Goal: Task Accomplishment & Management: Manage account settings

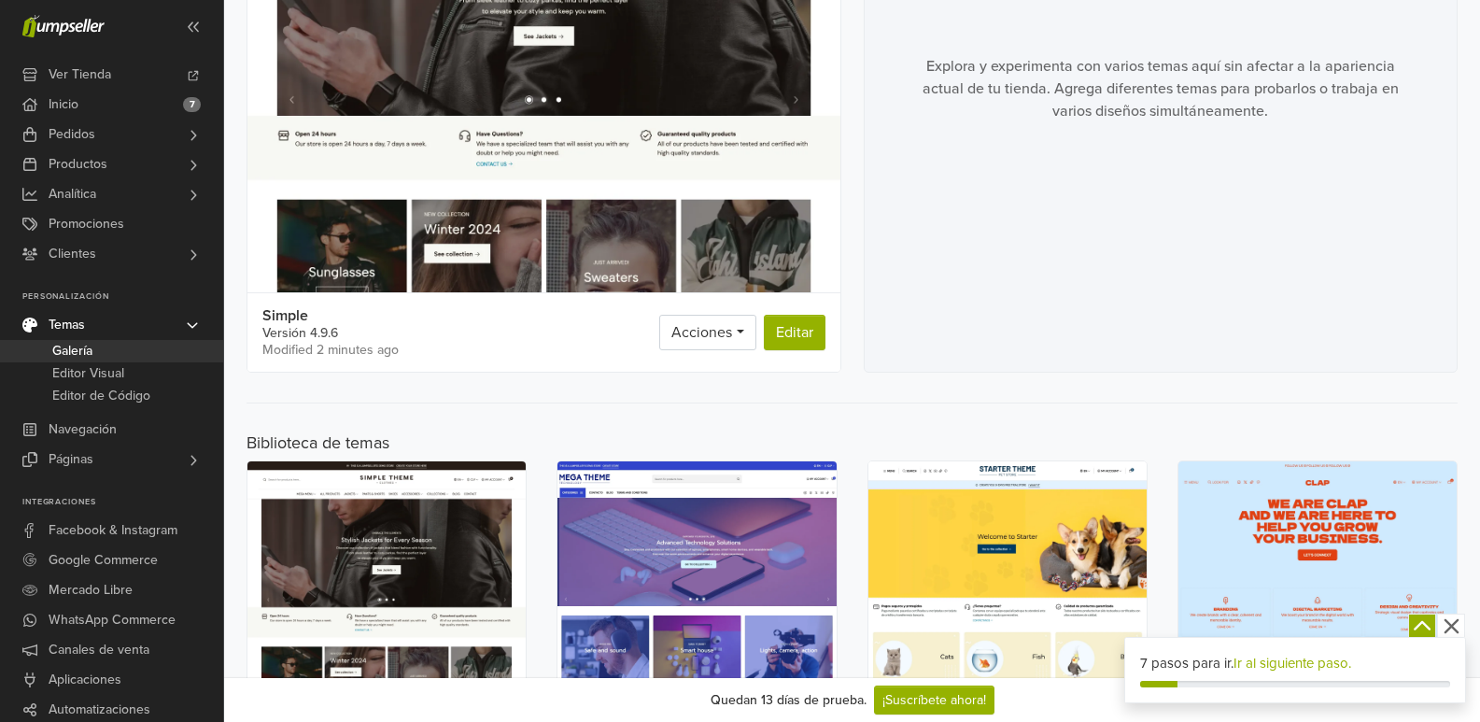
scroll to position [467, 0]
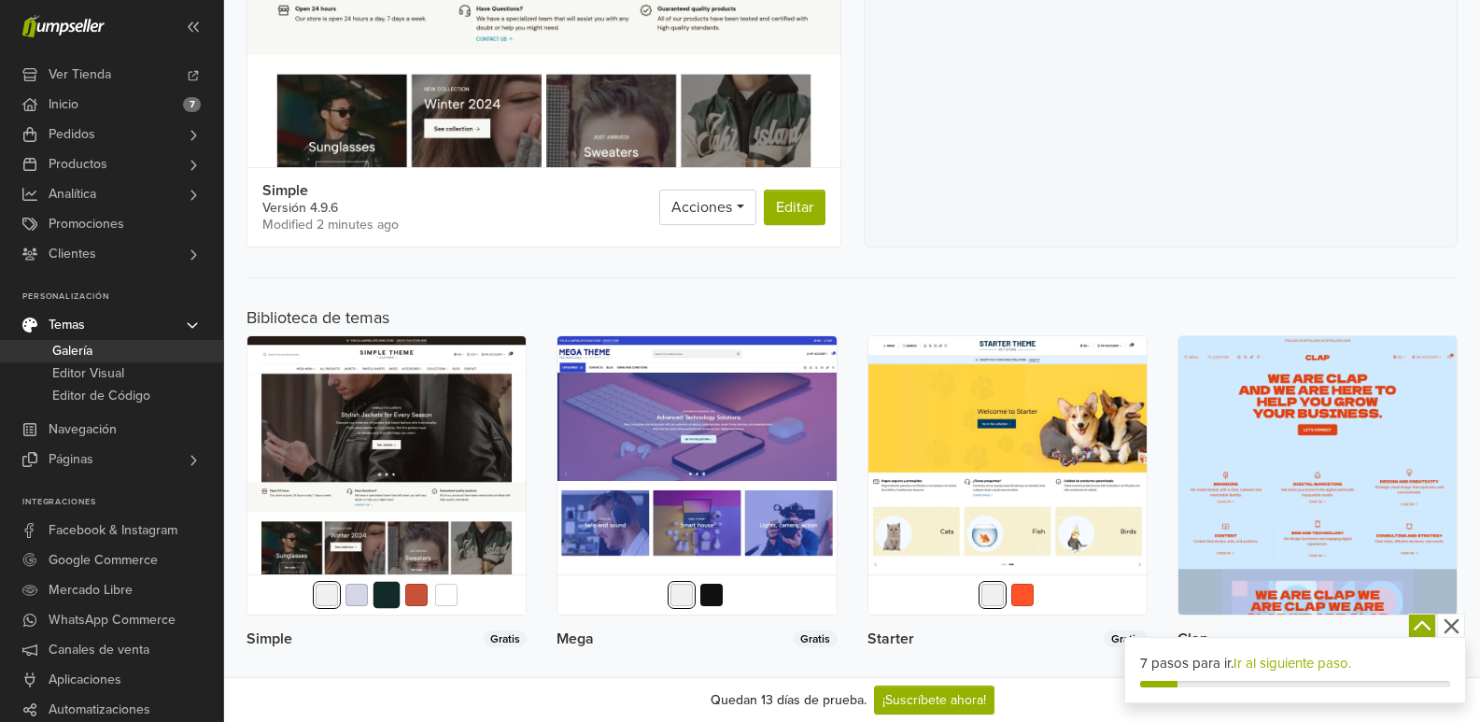
click at [395, 587] on button "button" at bounding box center [386, 595] width 27 height 27
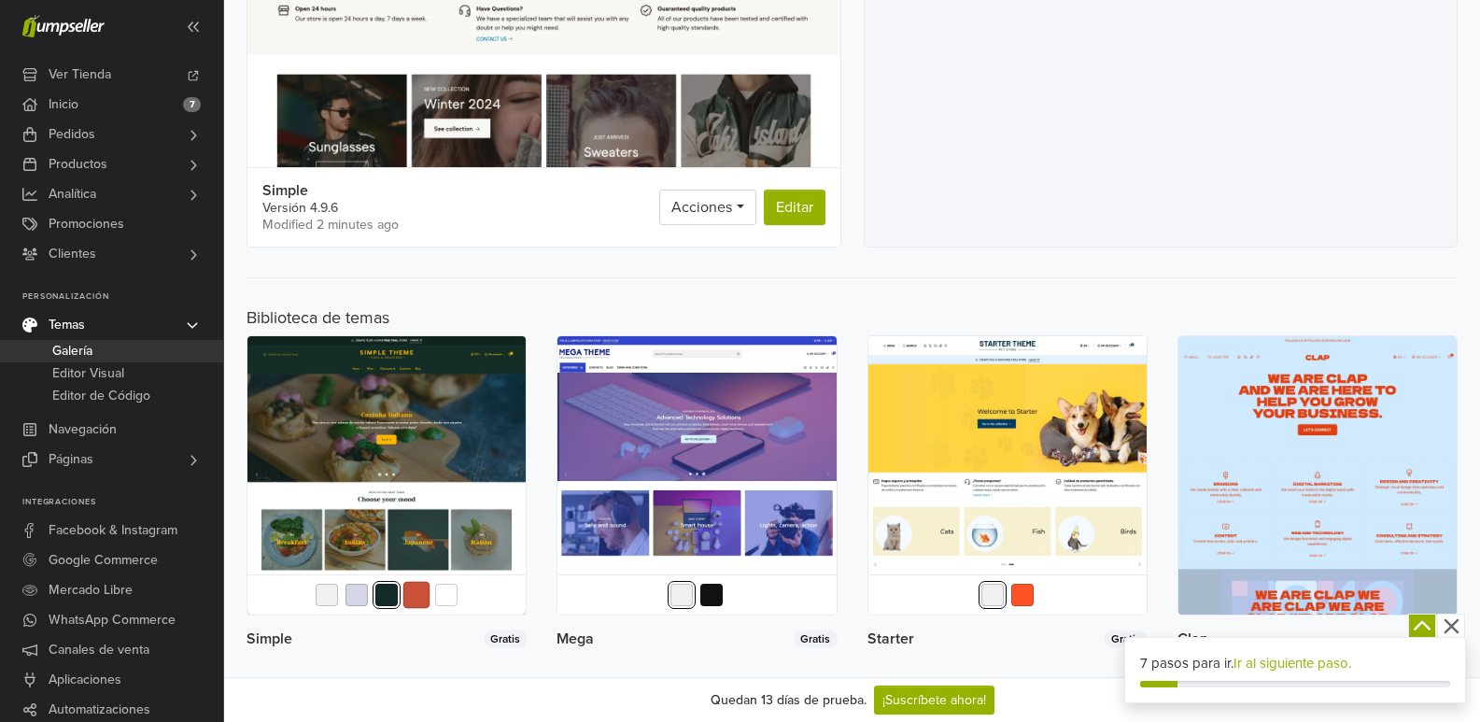
click at [415, 589] on button "button" at bounding box center [416, 595] width 27 height 27
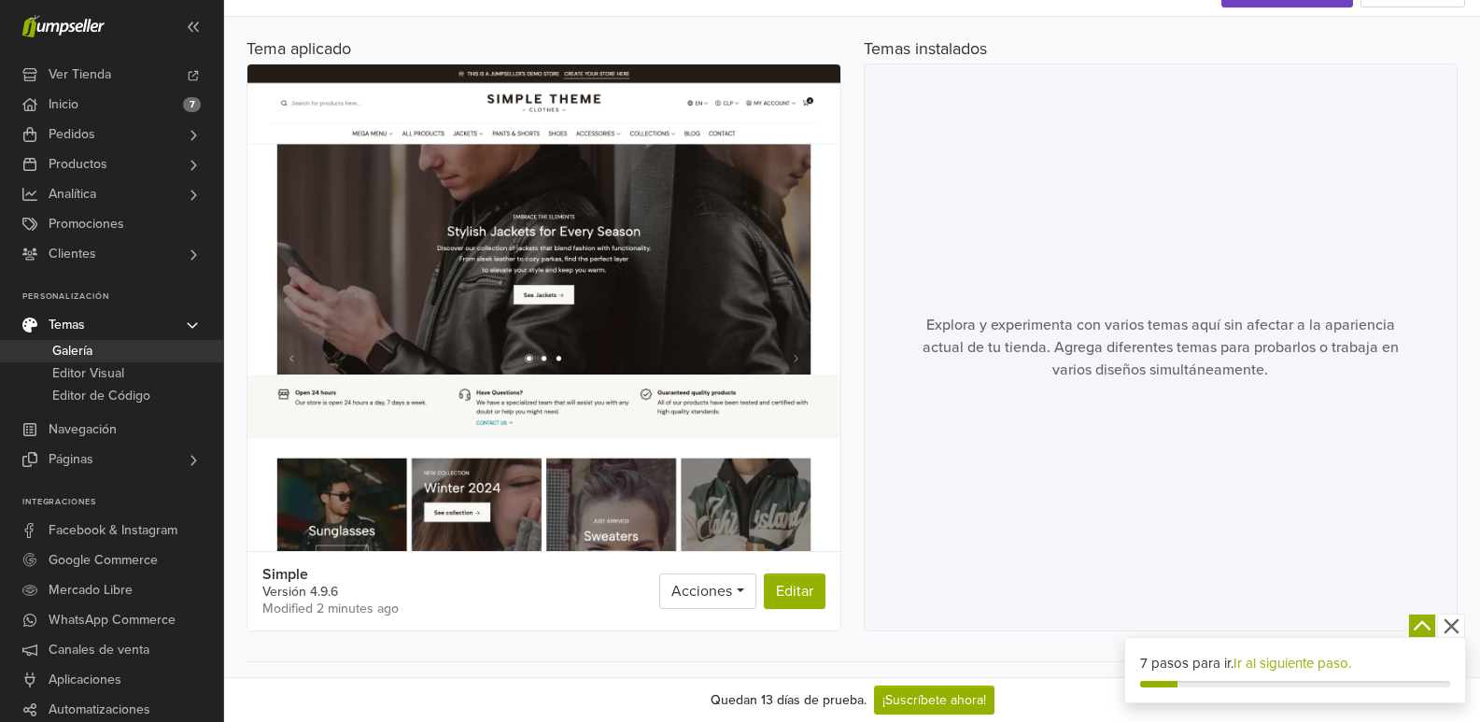
scroll to position [187, 0]
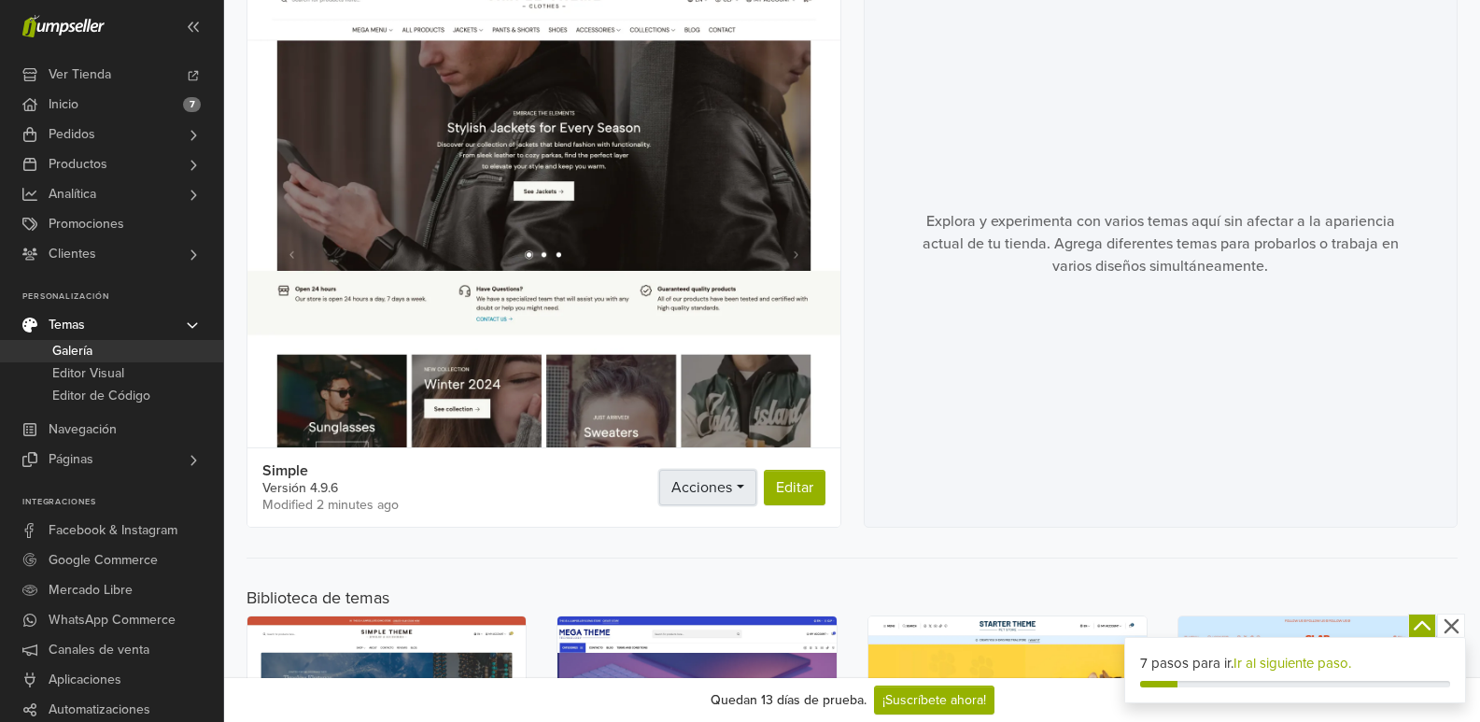
click at [733, 499] on link "Acciones" at bounding box center [707, 487] width 96 height 35
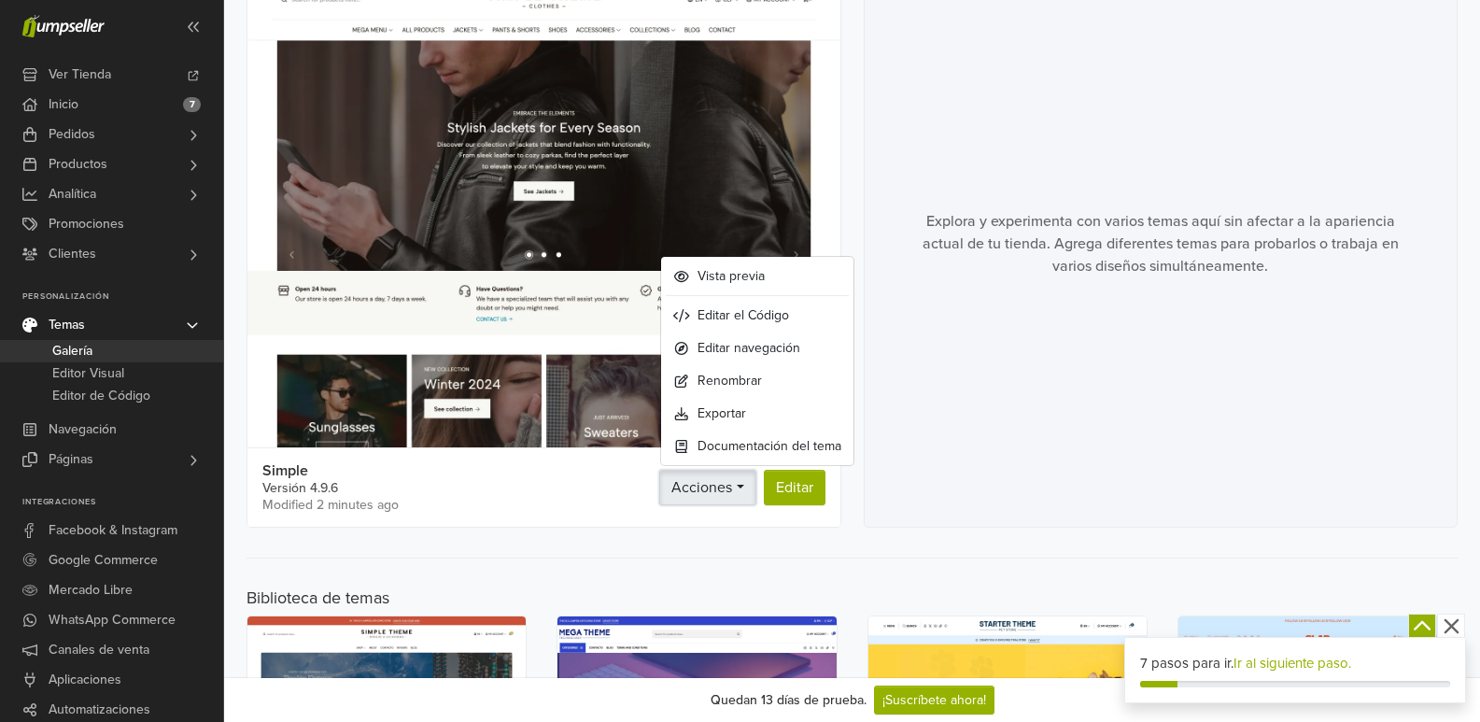
click at [733, 499] on link "Acciones" at bounding box center [707, 487] width 96 height 35
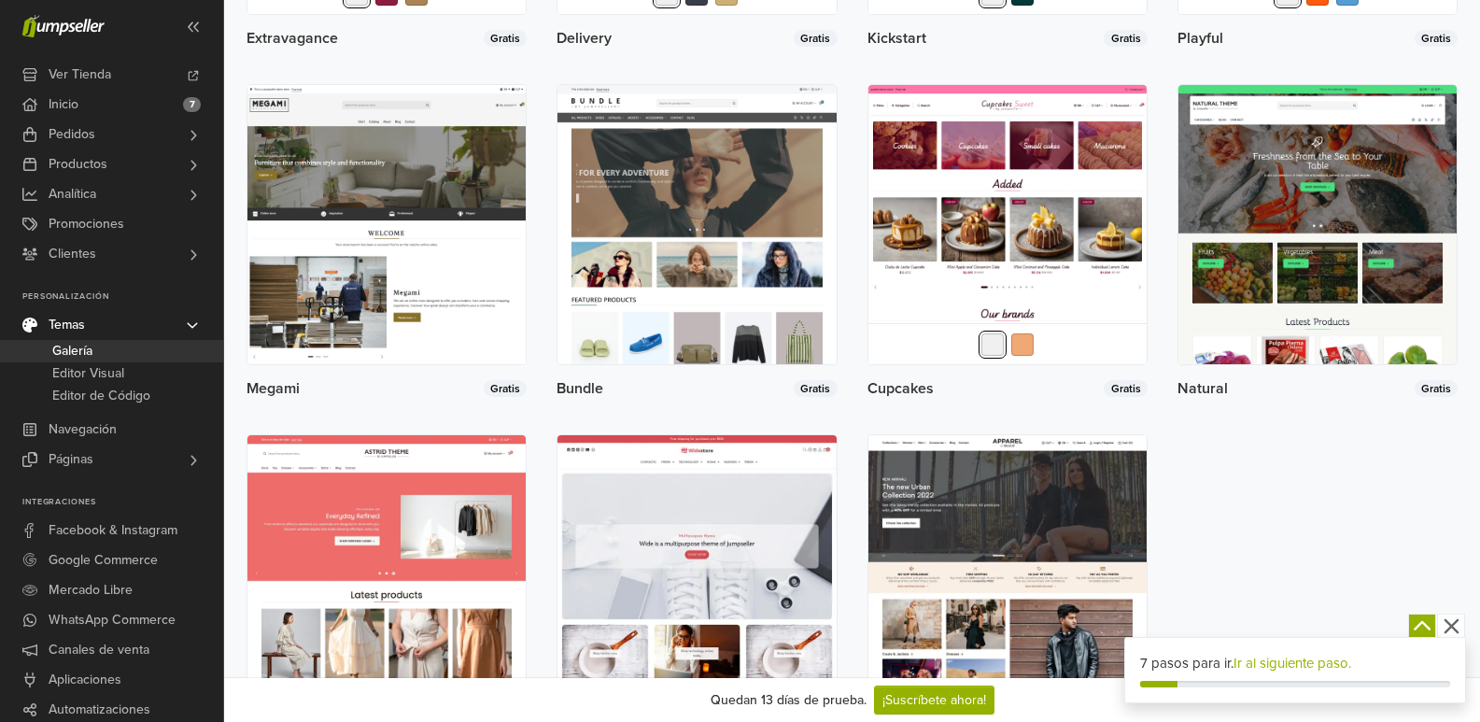
scroll to position [2476, 0]
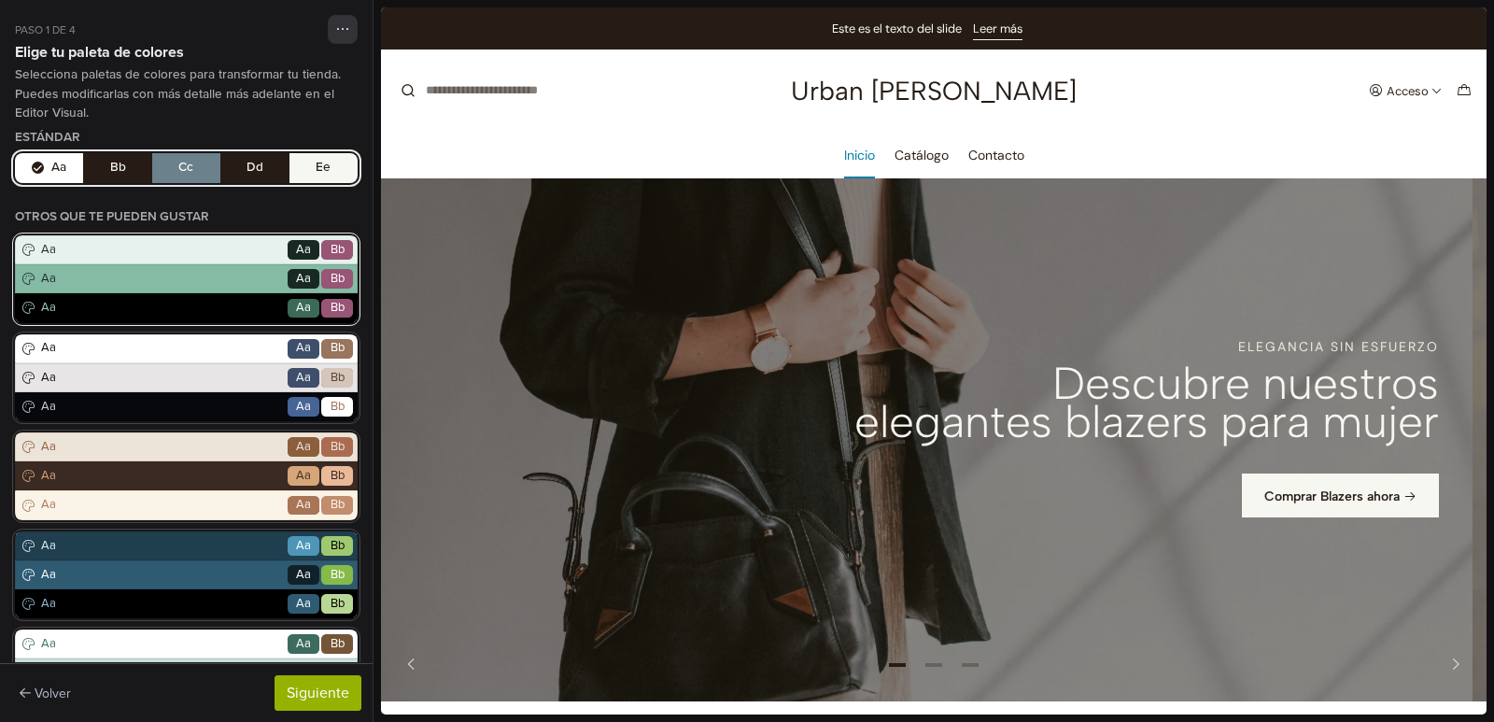
click at [296, 309] on span "Aa" at bounding box center [303, 308] width 15 height 19
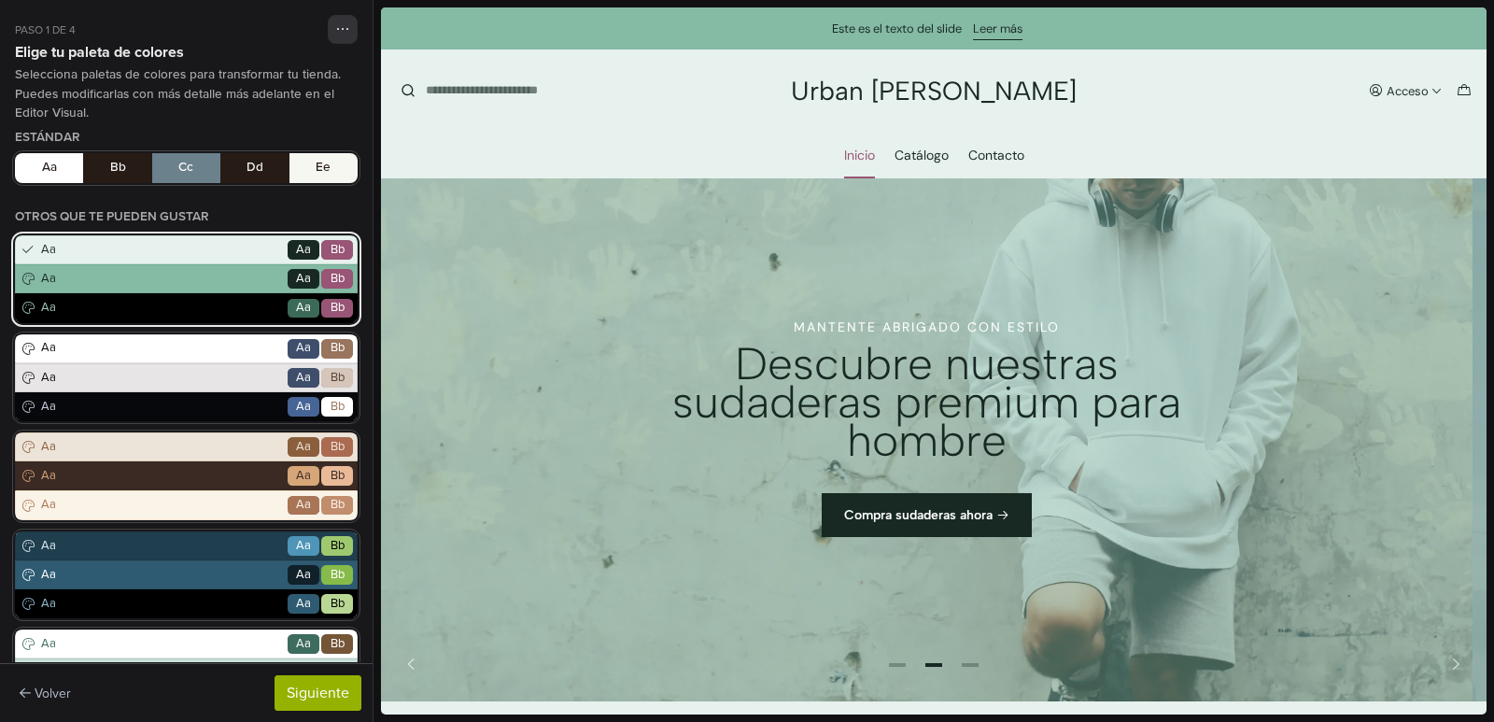
click at [300, 282] on span "Aa" at bounding box center [304, 279] width 32 height 20
click at [296, 278] on span "Aa" at bounding box center [303, 279] width 15 height 19
click at [215, 272] on span "Aa" at bounding box center [160, 279] width 247 height 19
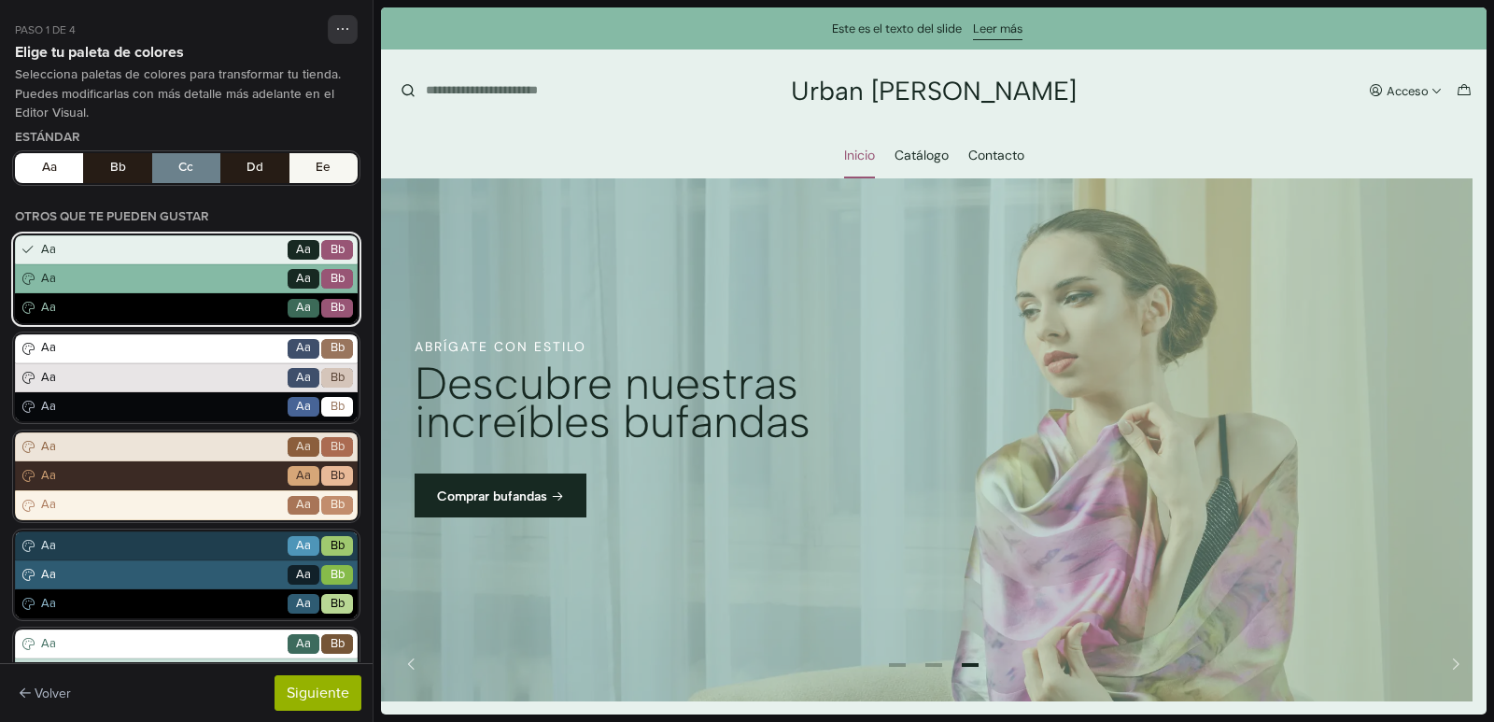
click at [28, 277] on icon at bounding box center [28, 279] width 16 height 15
click at [26, 246] on icon at bounding box center [28, 250] width 16 height 15
drag, startPoint x: 88, startPoint y: 247, endPoint x: 148, endPoint y: 280, distance: 68.1
click at [89, 247] on span "Aa" at bounding box center [160, 250] width 247 height 19
click at [331, 308] on span "Bb" at bounding box center [338, 308] width 14 height 19
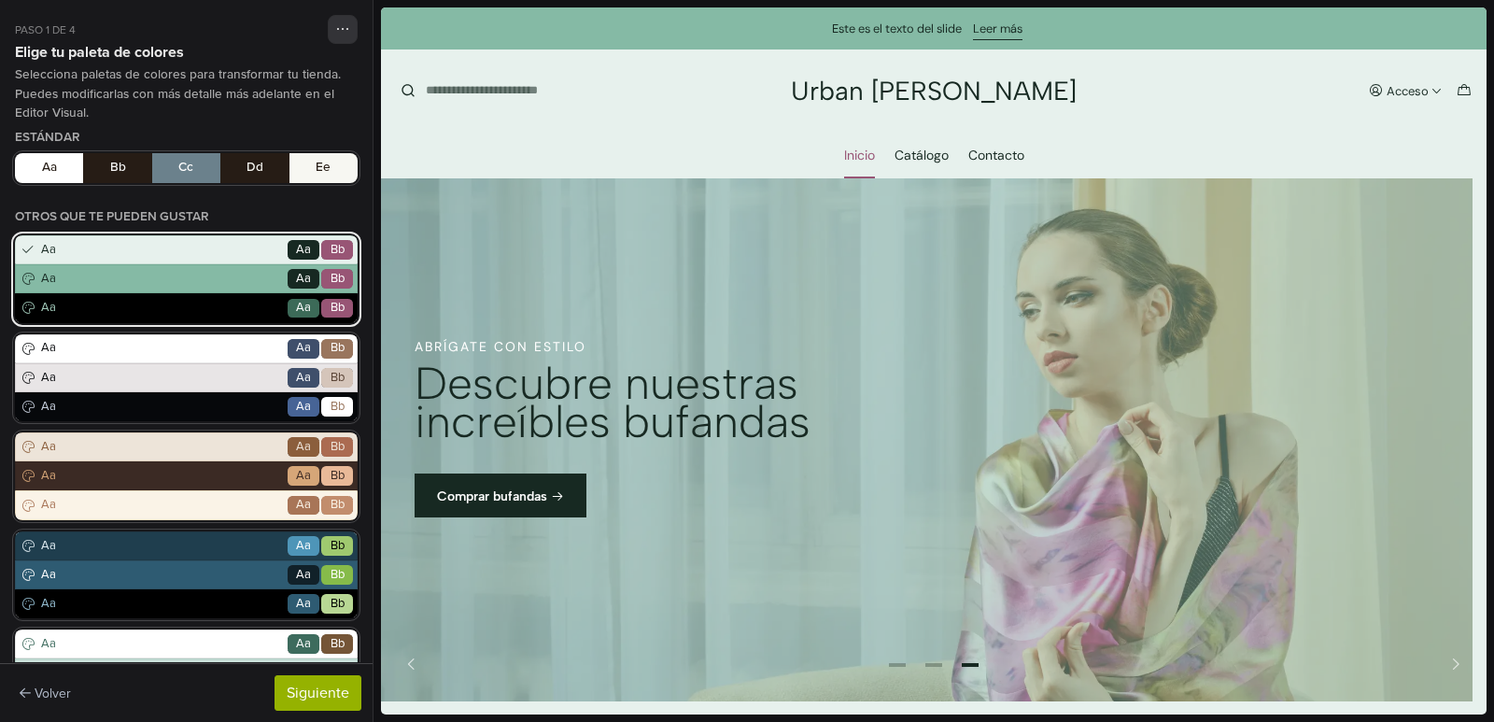
click at [331, 305] on span "Bb" at bounding box center [338, 308] width 14 height 19
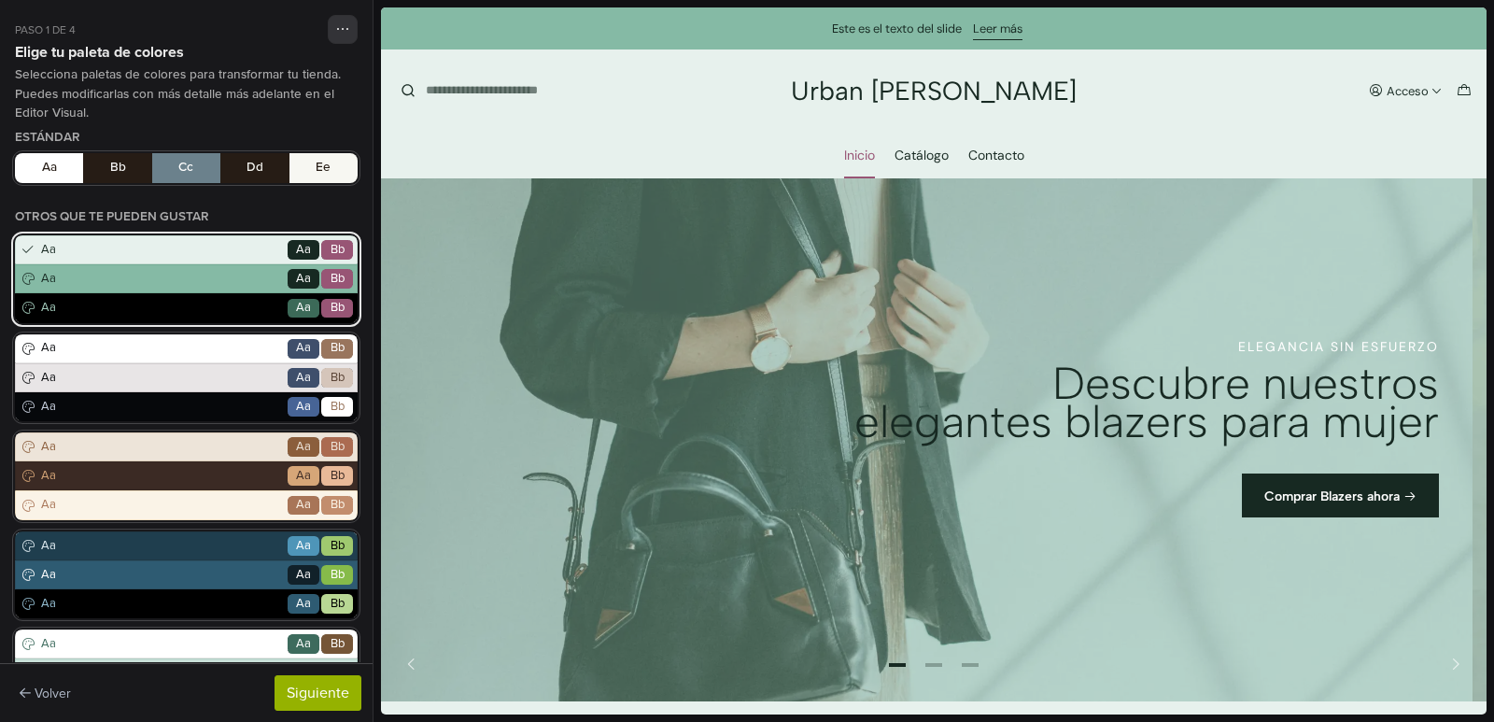
click at [331, 305] on span "Bb" at bounding box center [338, 308] width 14 height 19
click at [234, 306] on span "Aa" at bounding box center [160, 308] width 247 height 19
click at [296, 348] on span "Aa" at bounding box center [303, 348] width 15 height 19
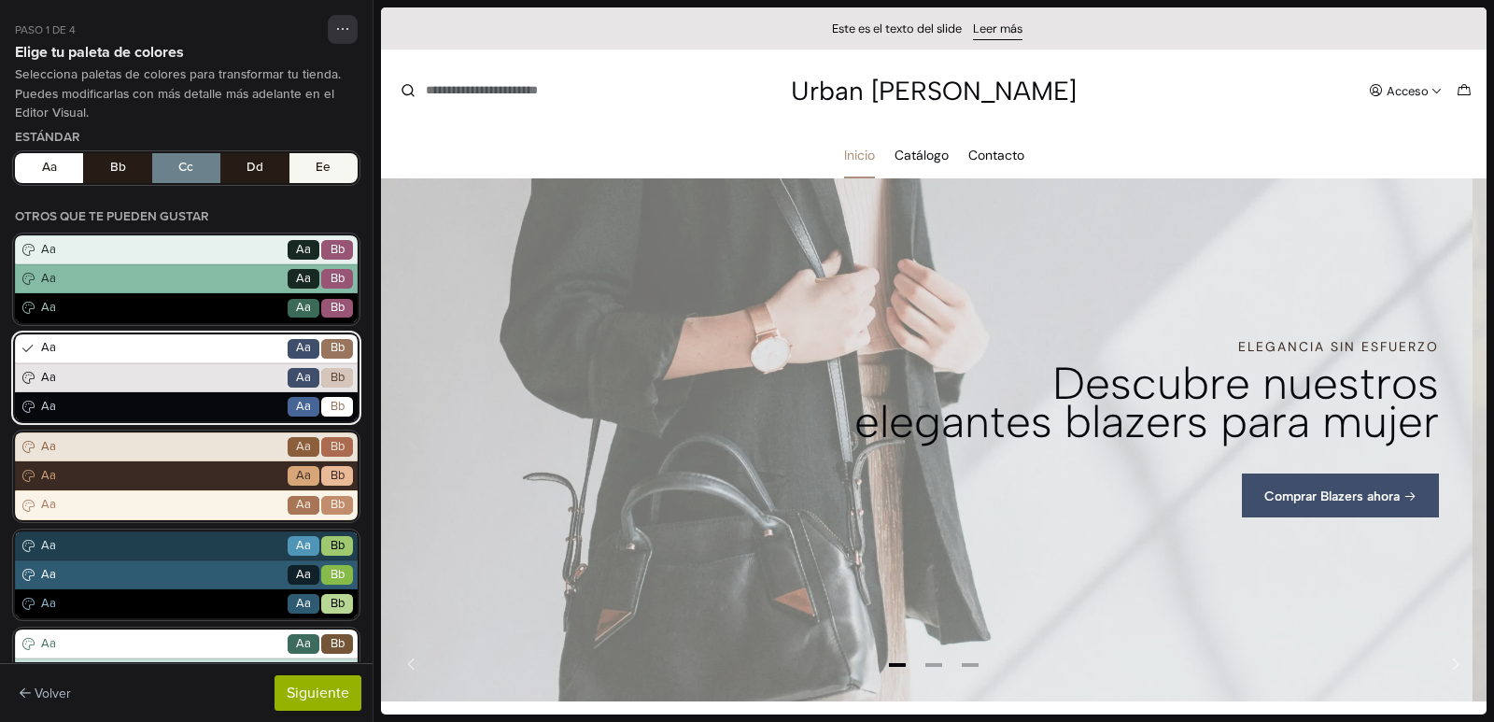
click at [288, 379] on span "Aa" at bounding box center [304, 378] width 32 height 20
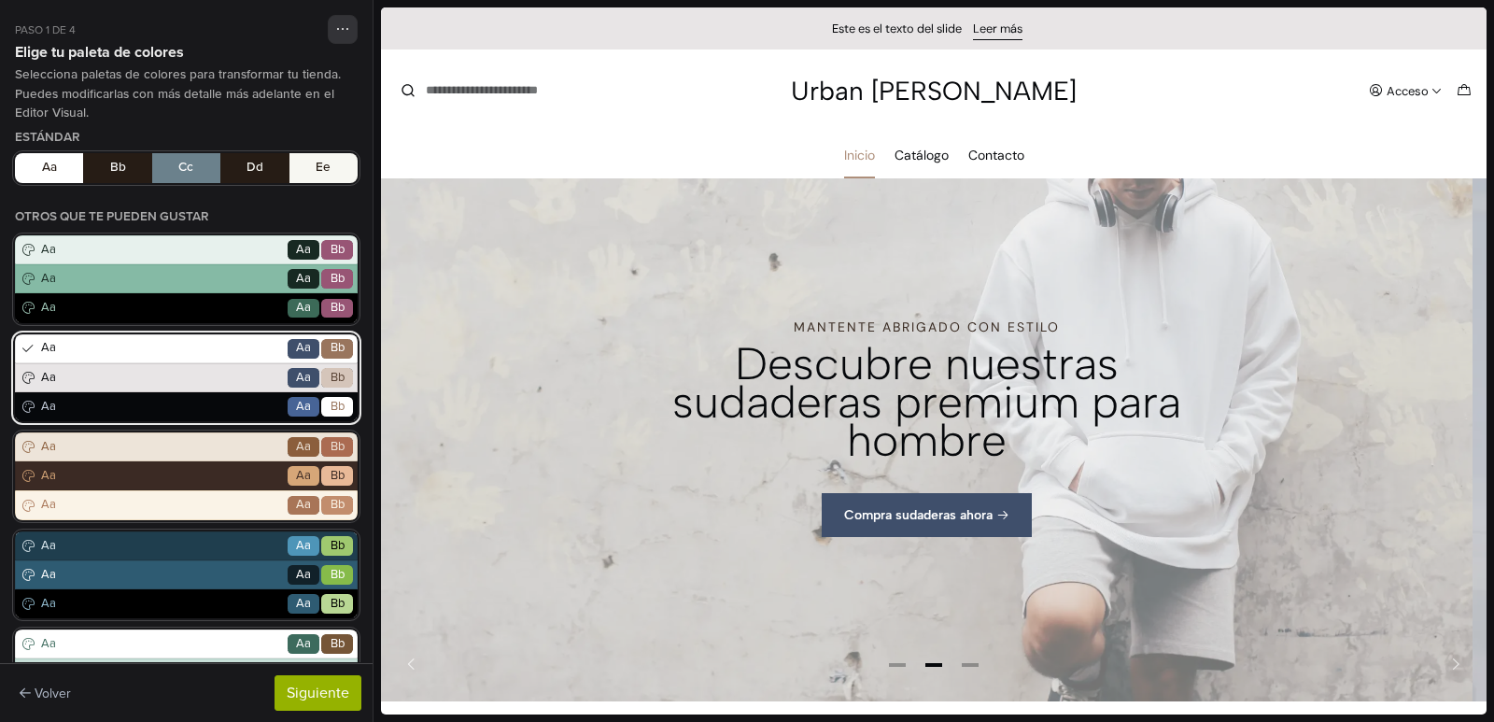
click at [288, 399] on span "Aa" at bounding box center [304, 407] width 32 height 20
click at [212, 438] on span "Aa" at bounding box center [160, 447] width 247 height 19
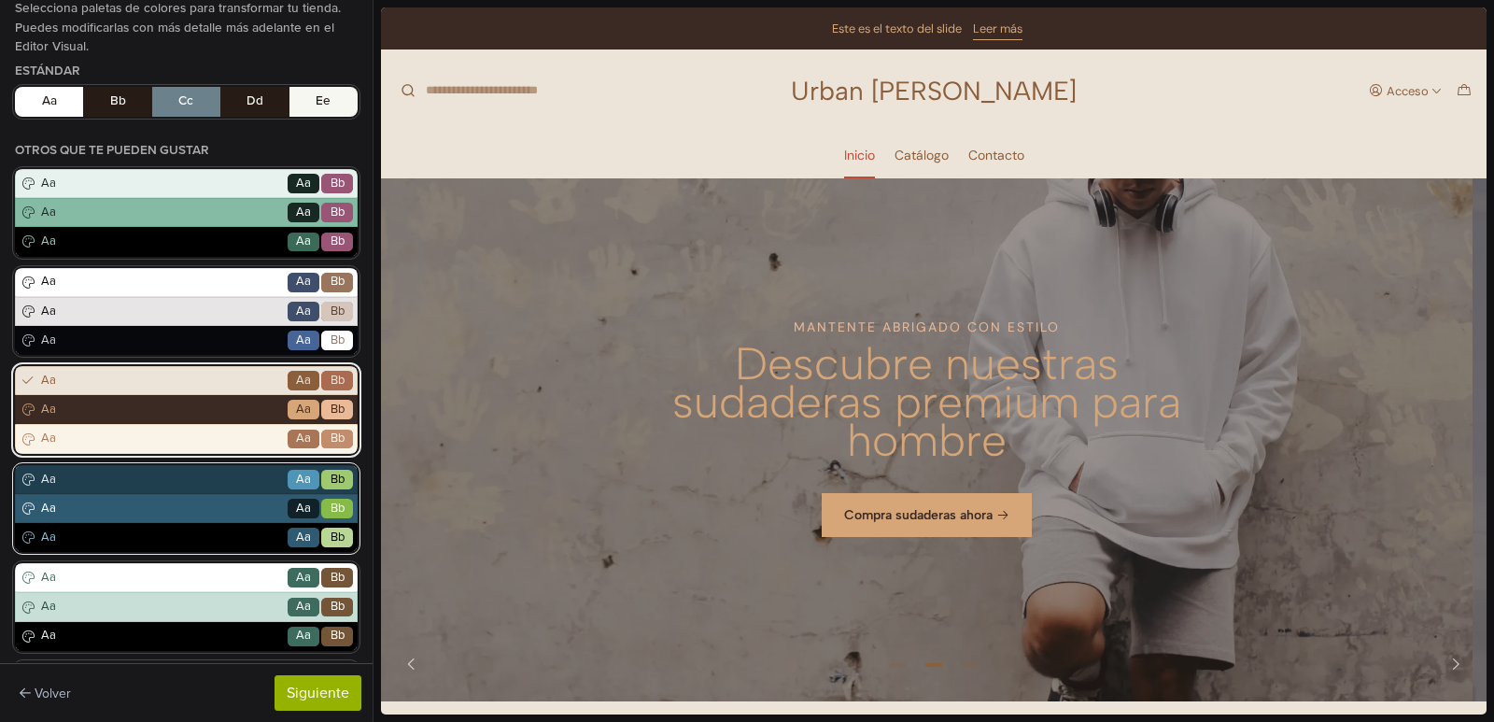
scroll to position [187, 0]
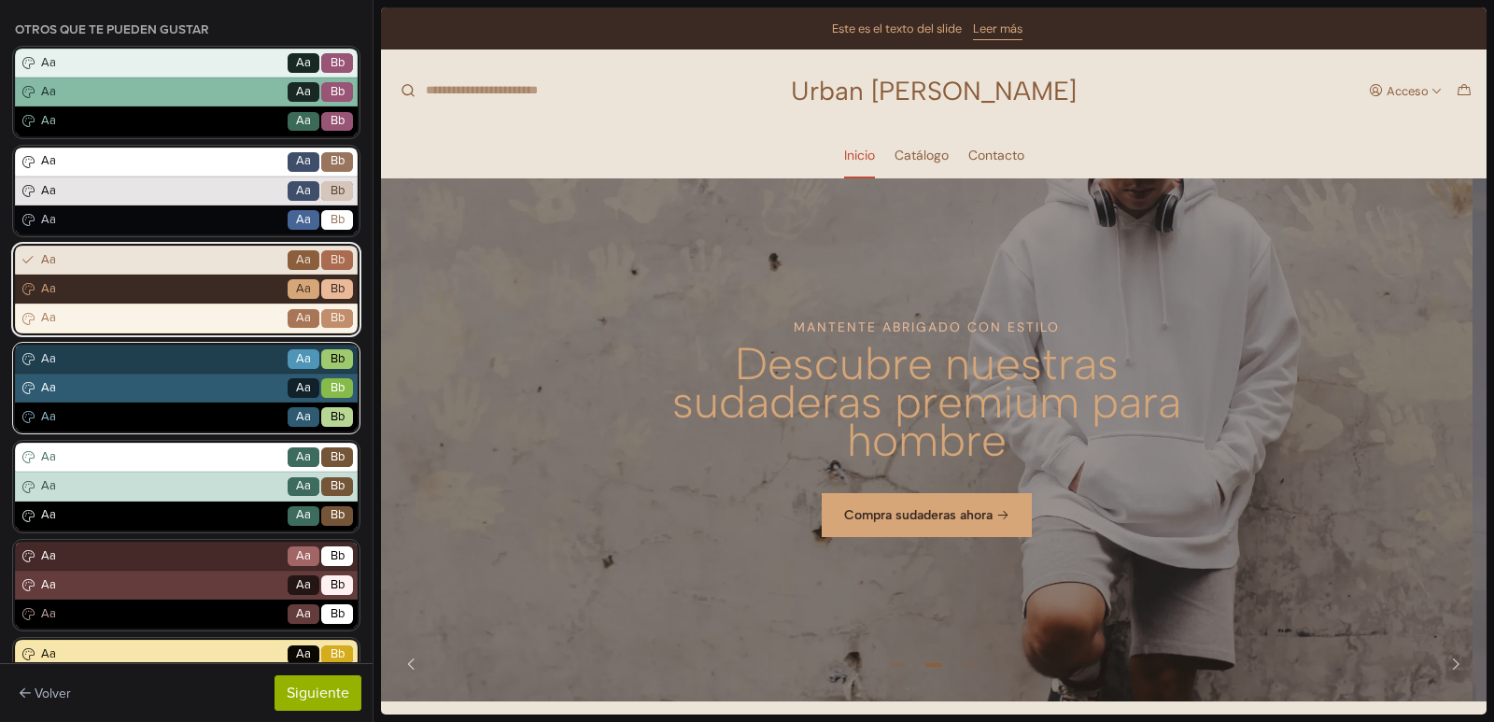
click at [164, 366] on span "Aa" at bounding box center [160, 359] width 247 height 19
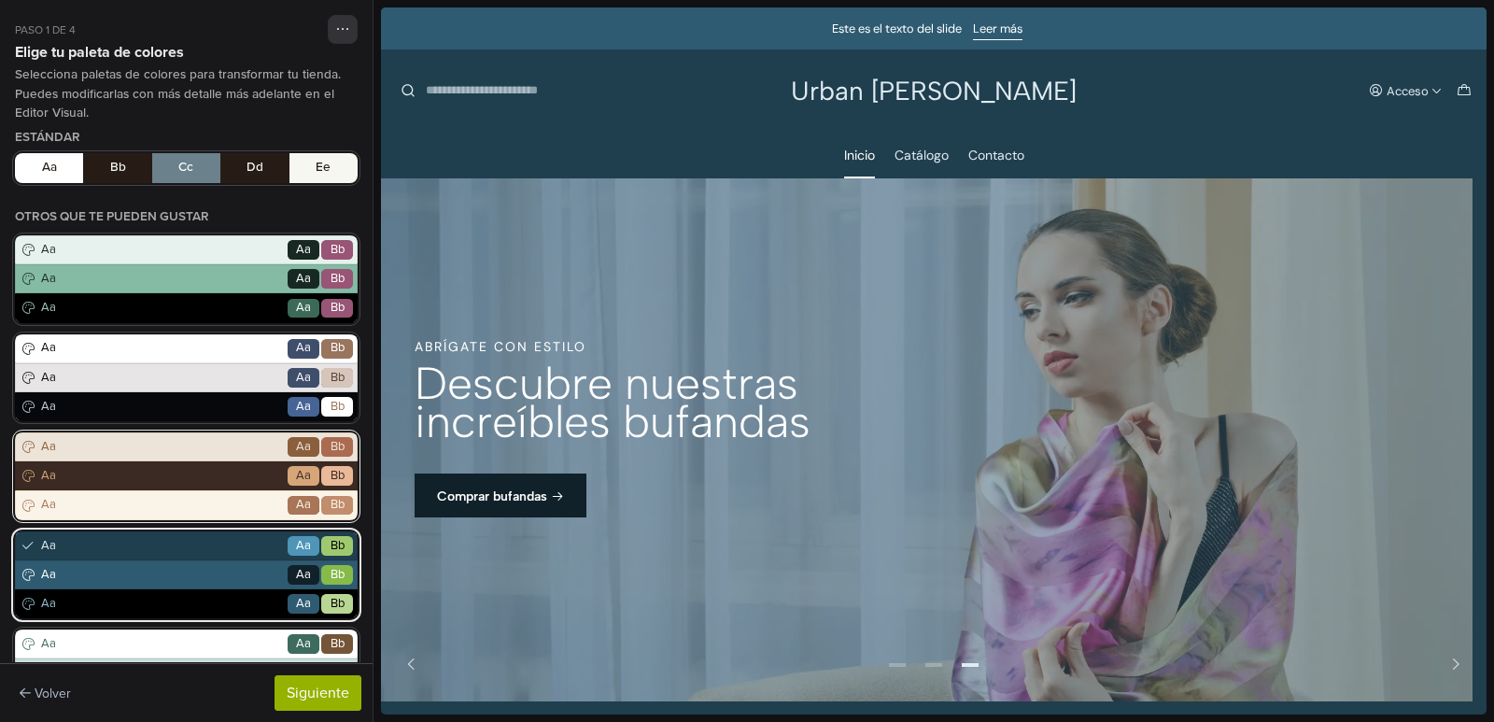
click at [180, 445] on span "Aa" at bounding box center [160, 447] width 247 height 19
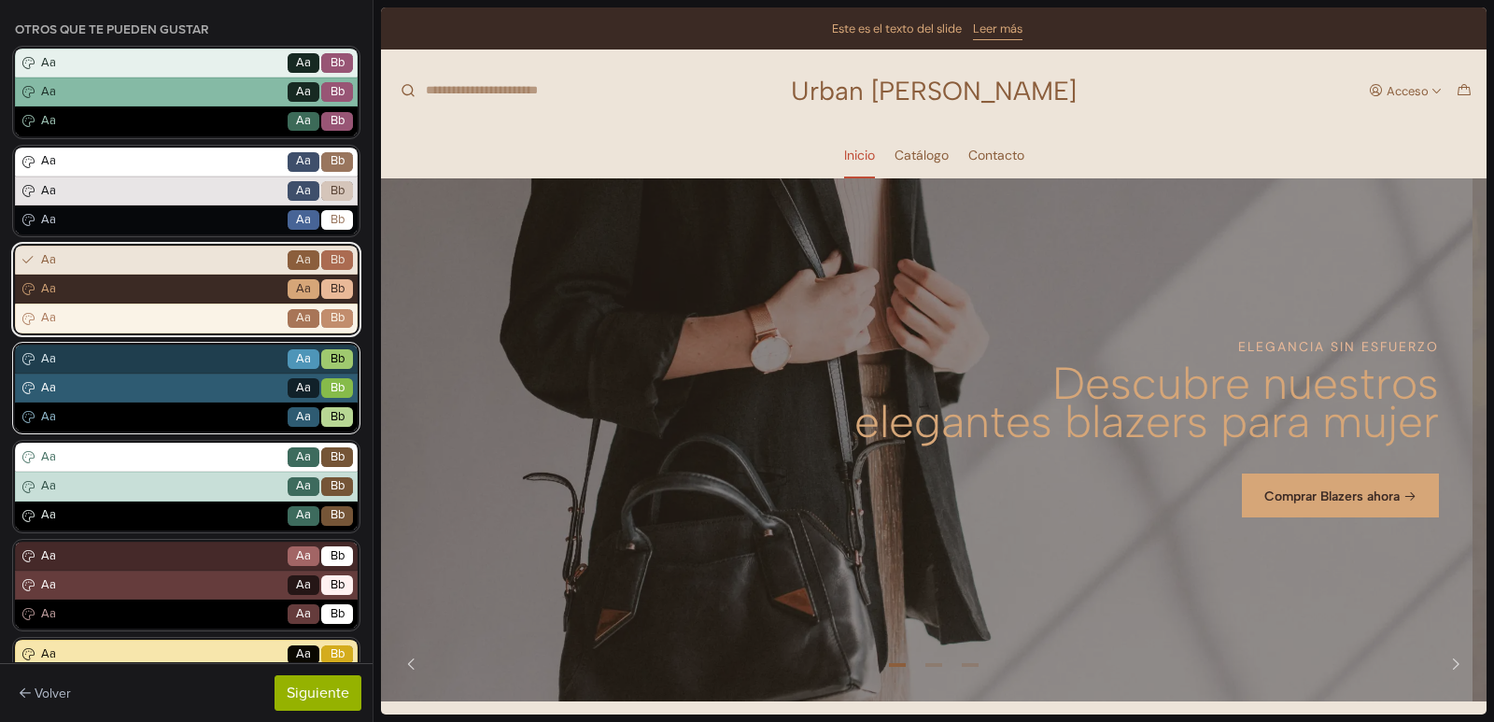
click at [169, 361] on span "Aa" at bounding box center [160, 359] width 247 height 19
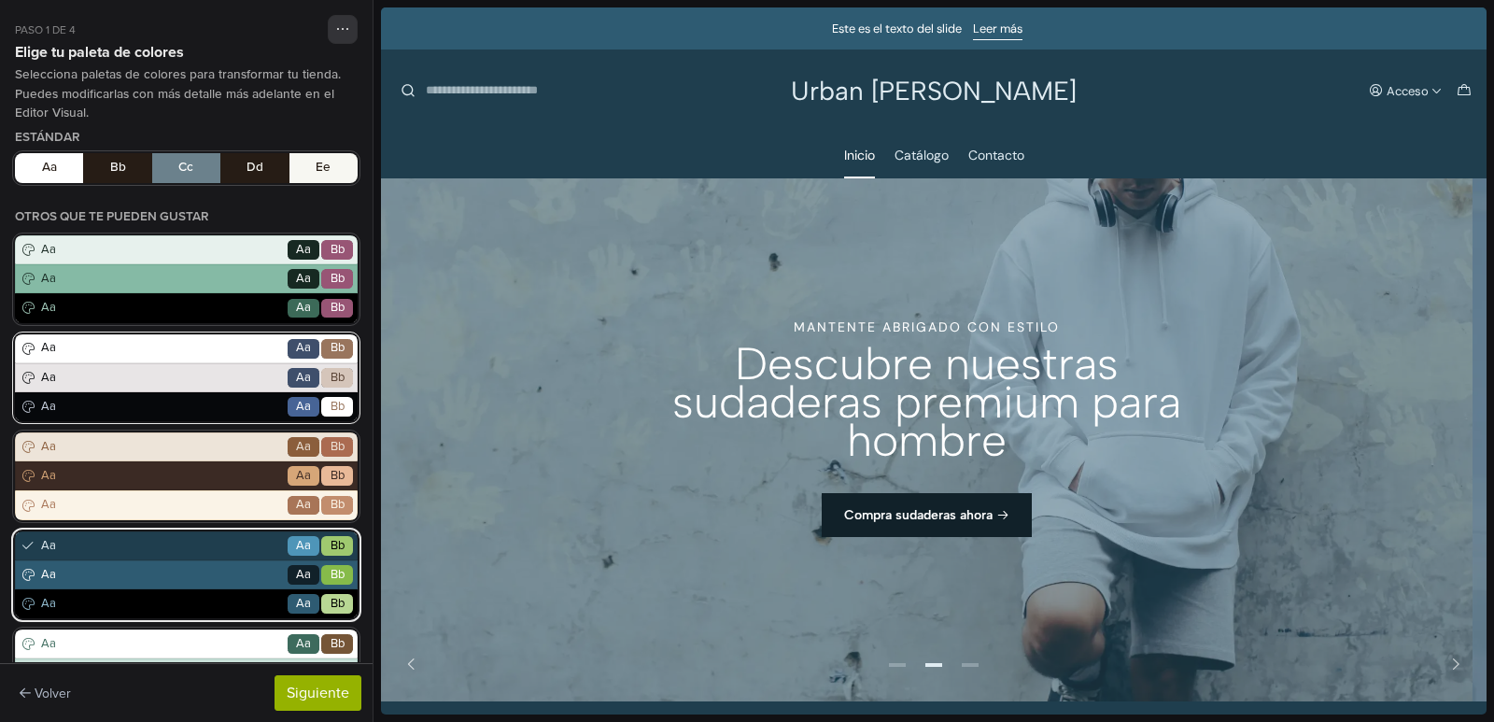
scroll to position [93, 0]
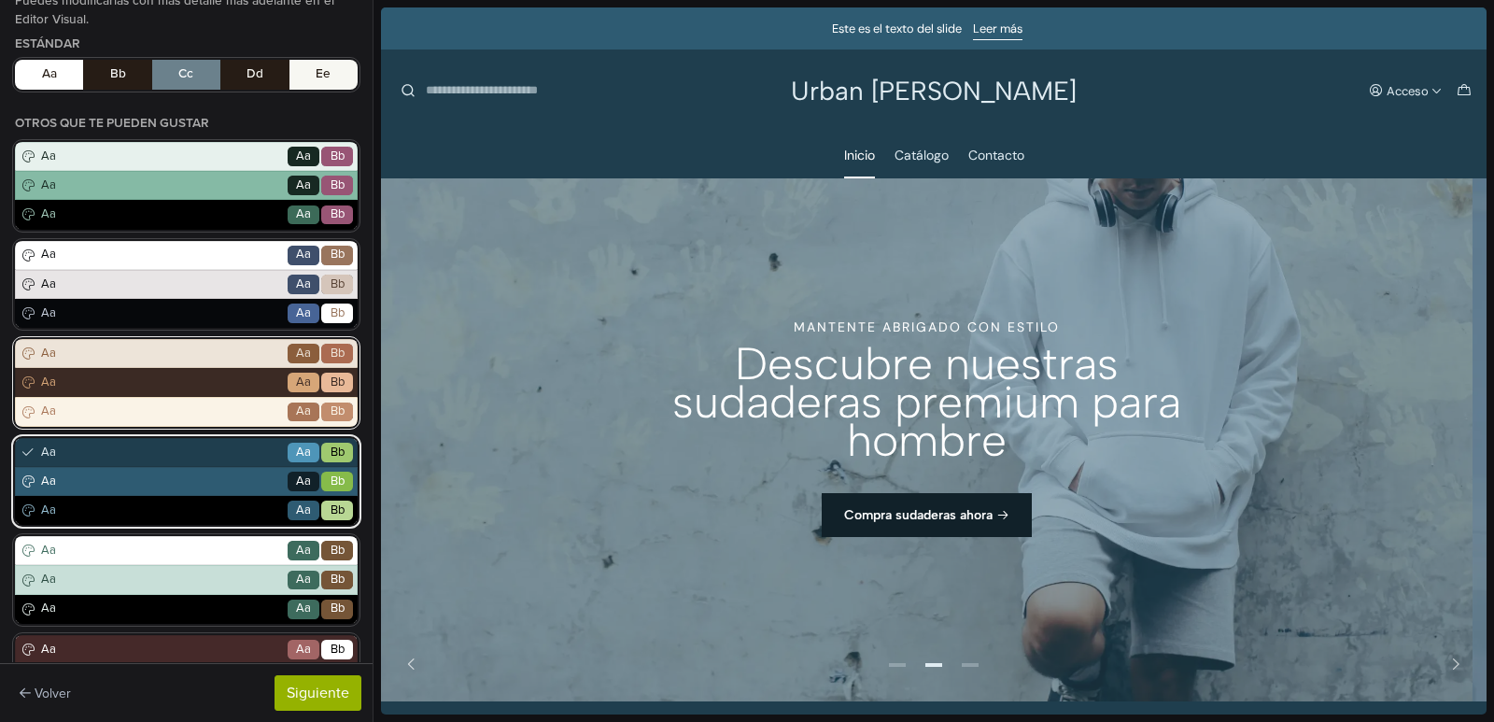
click at [162, 340] on div "Aa Go Aa Bb" at bounding box center [186, 353] width 343 height 29
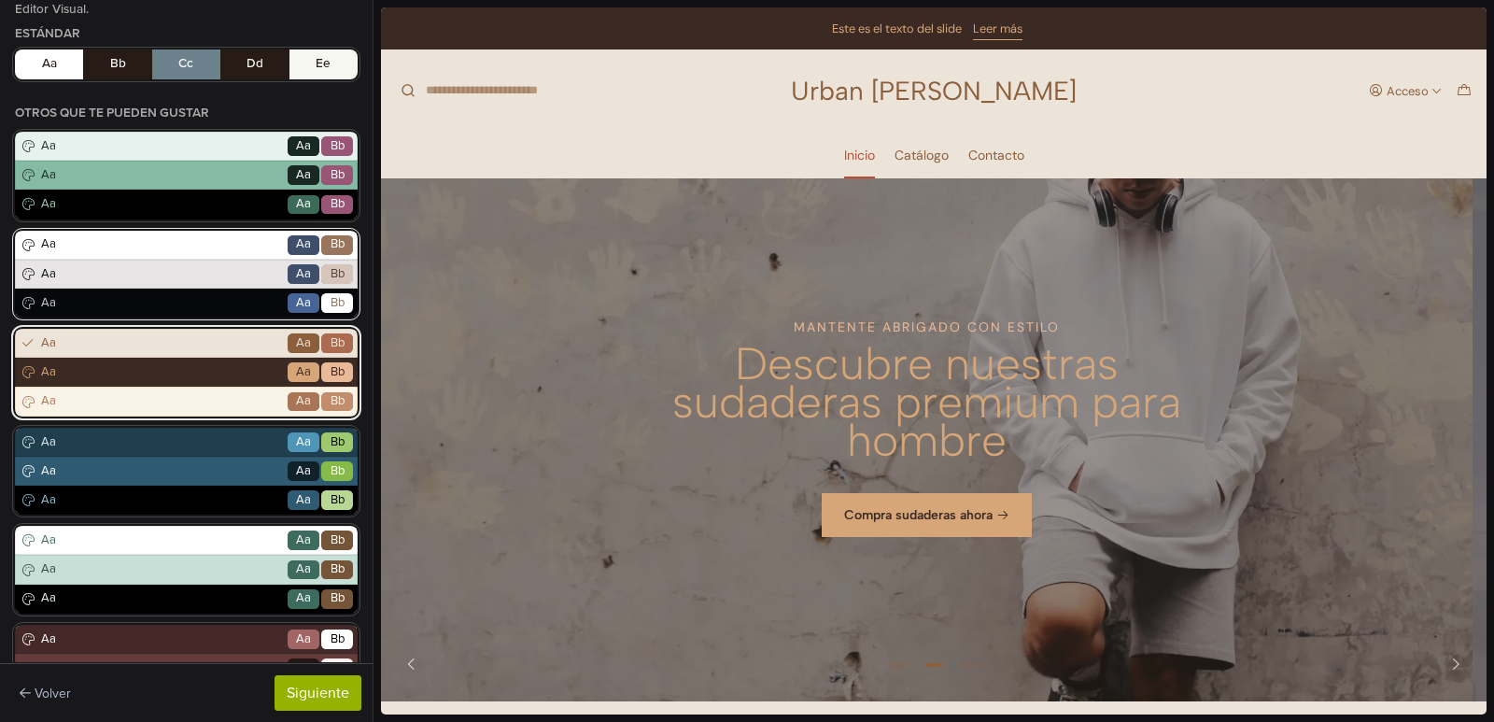
scroll to position [187, 0]
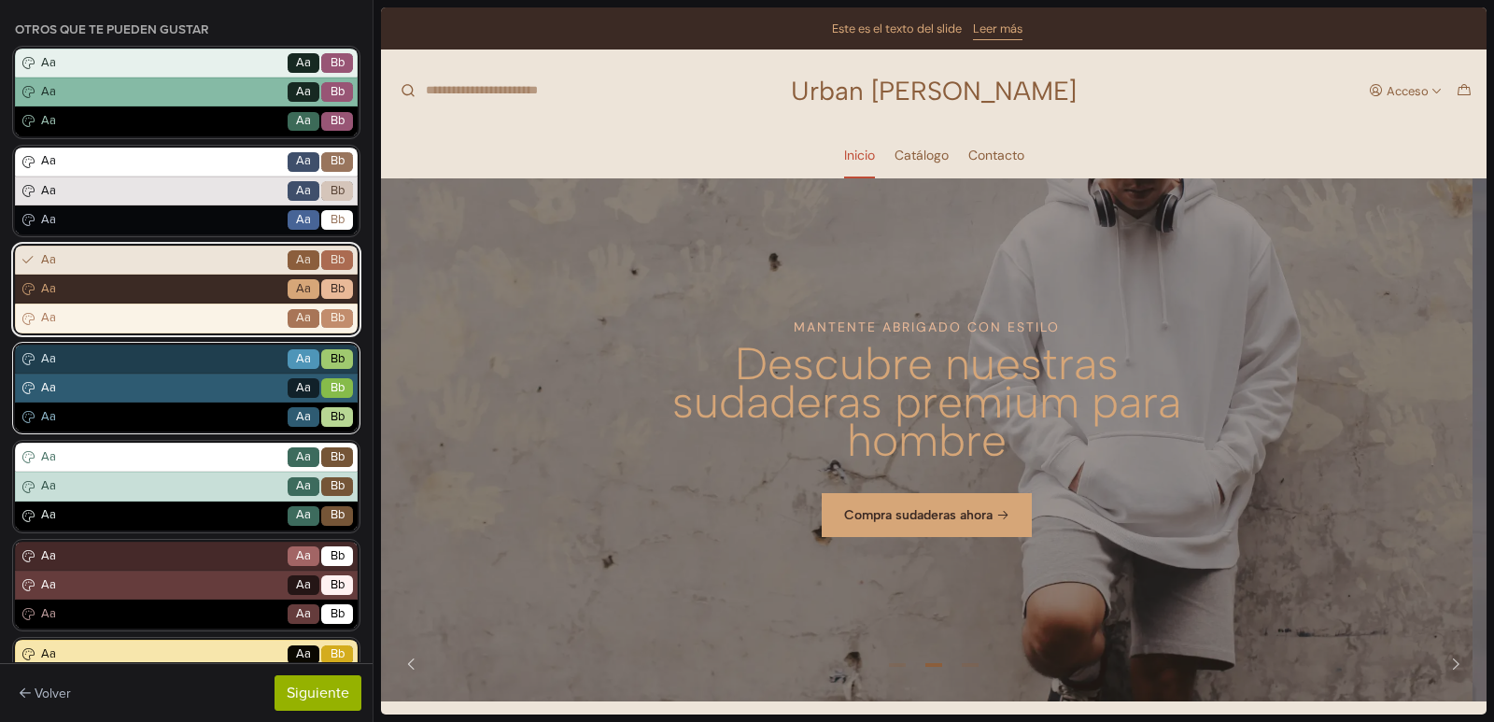
click at [170, 360] on span "Aa" at bounding box center [160, 359] width 247 height 19
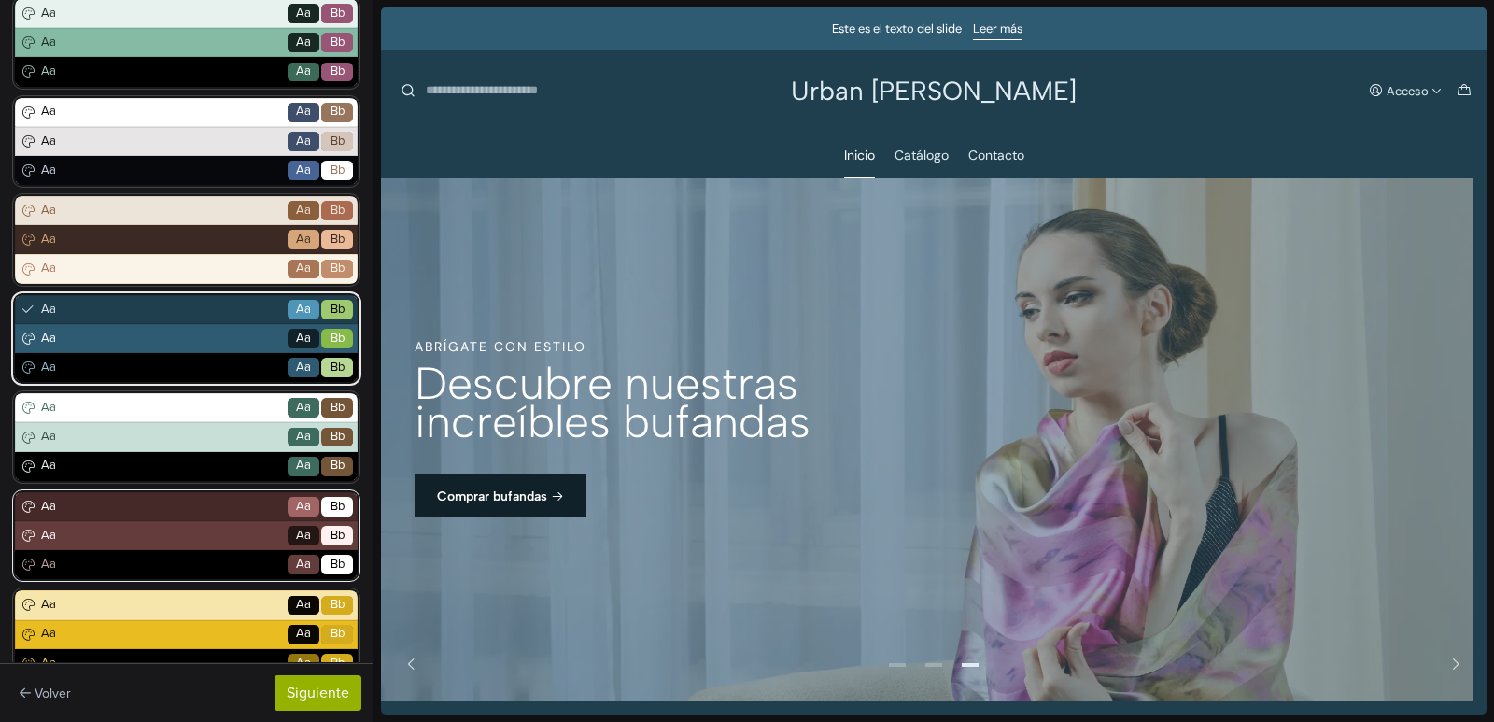
scroll to position [373, 0]
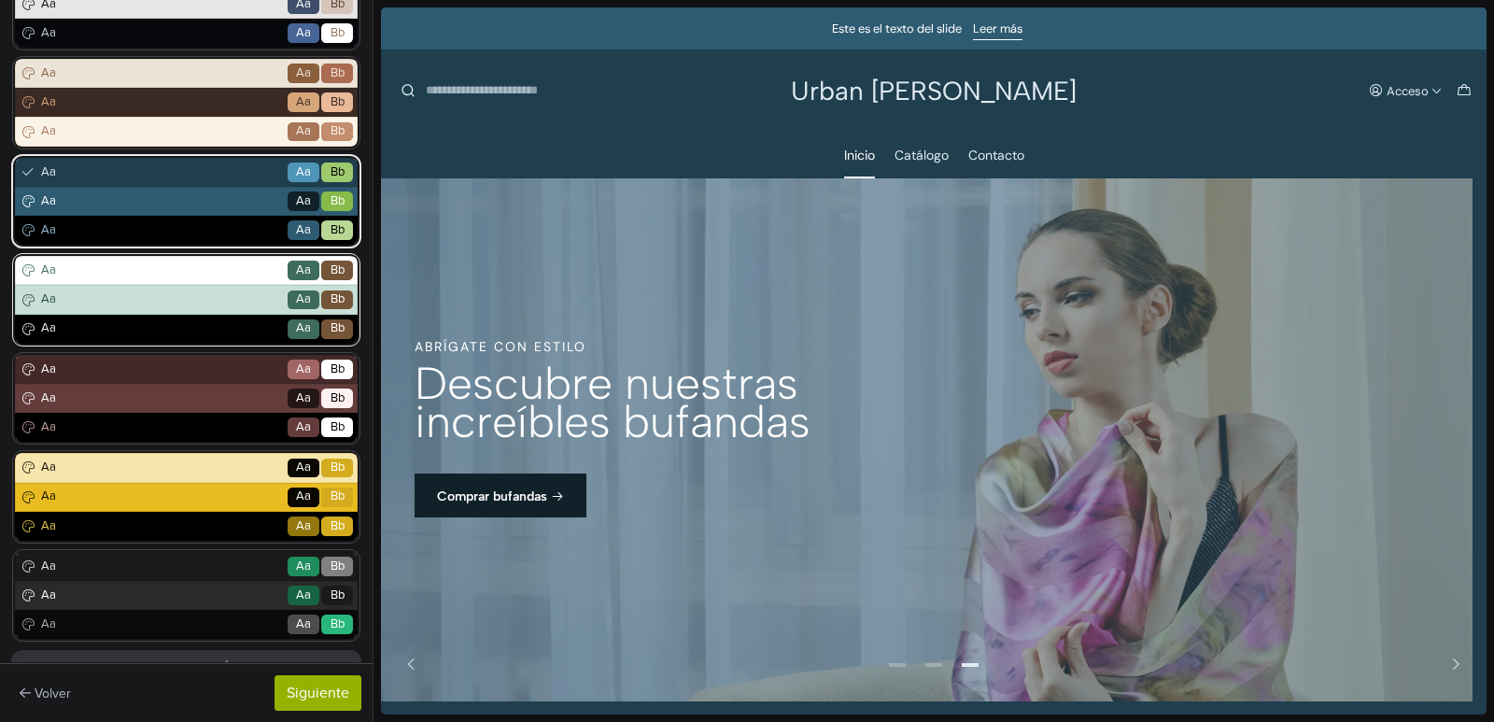
click at [126, 300] on span "Aa" at bounding box center [160, 299] width 247 height 19
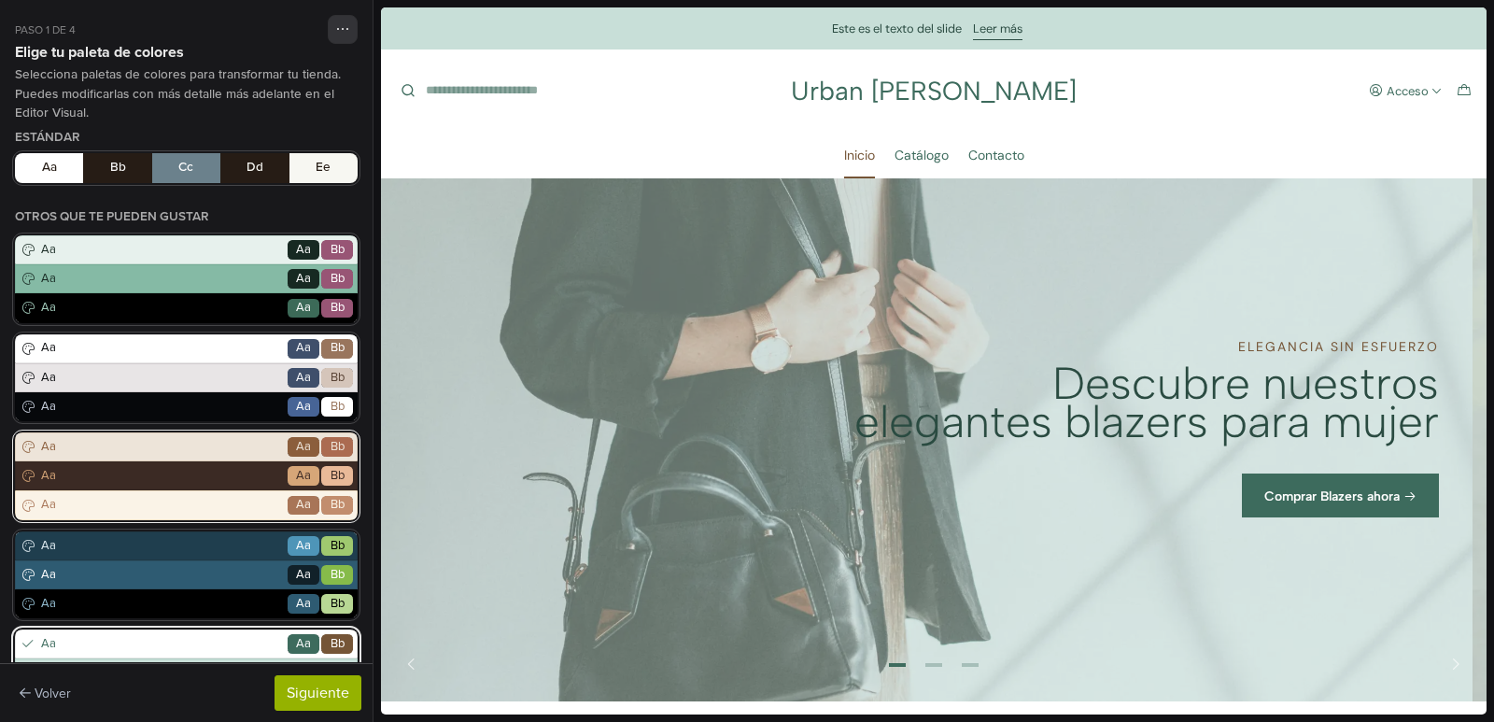
click at [172, 441] on span "Aa" at bounding box center [160, 447] width 247 height 19
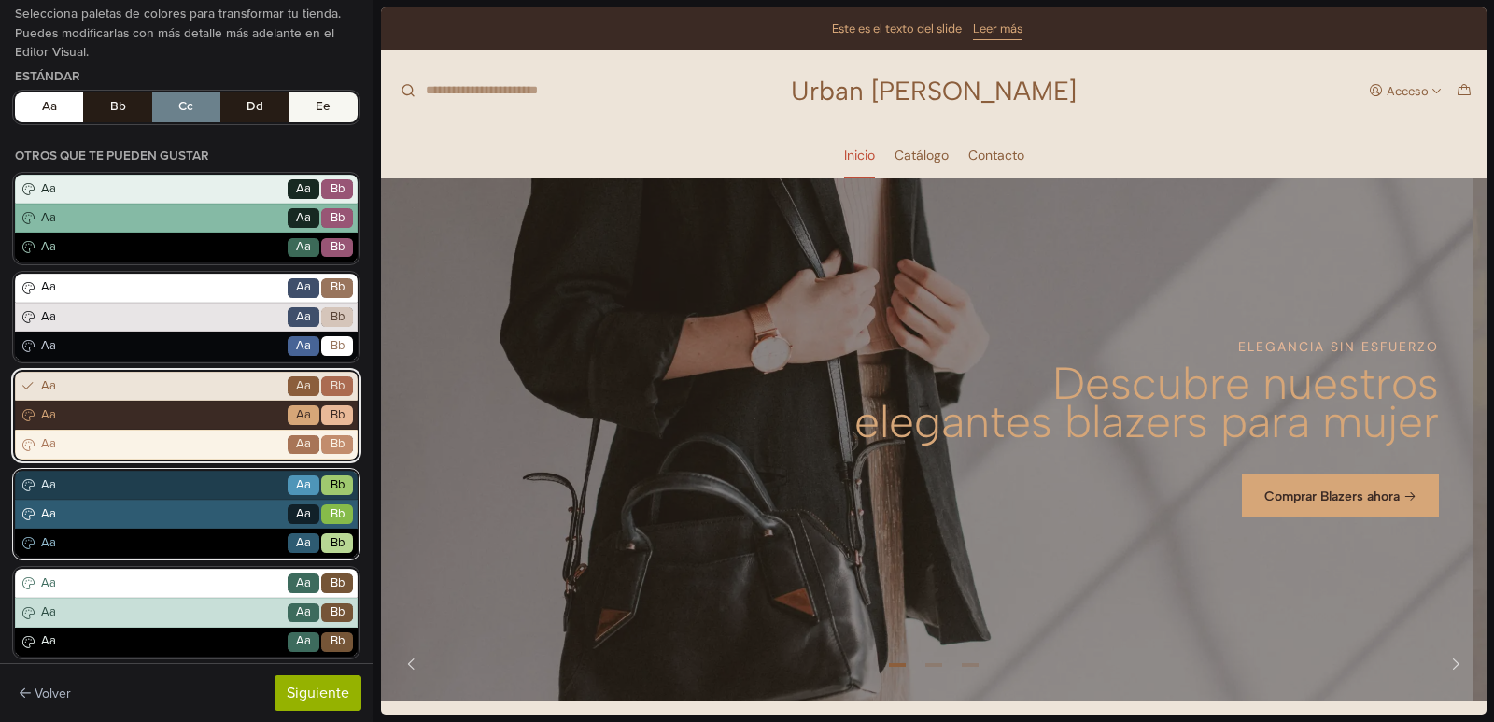
scroll to position [93, 0]
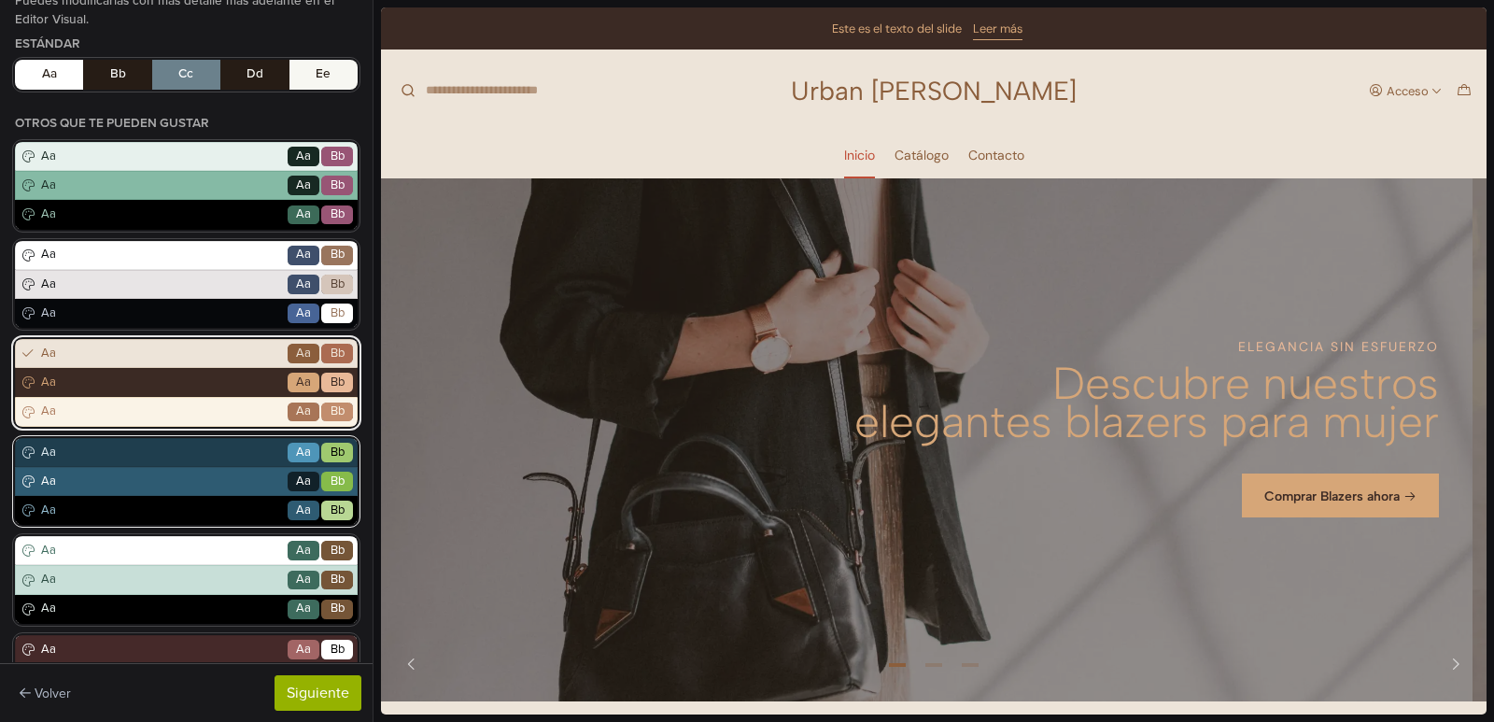
click at [190, 459] on span "Aa" at bounding box center [160, 452] width 247 height 19
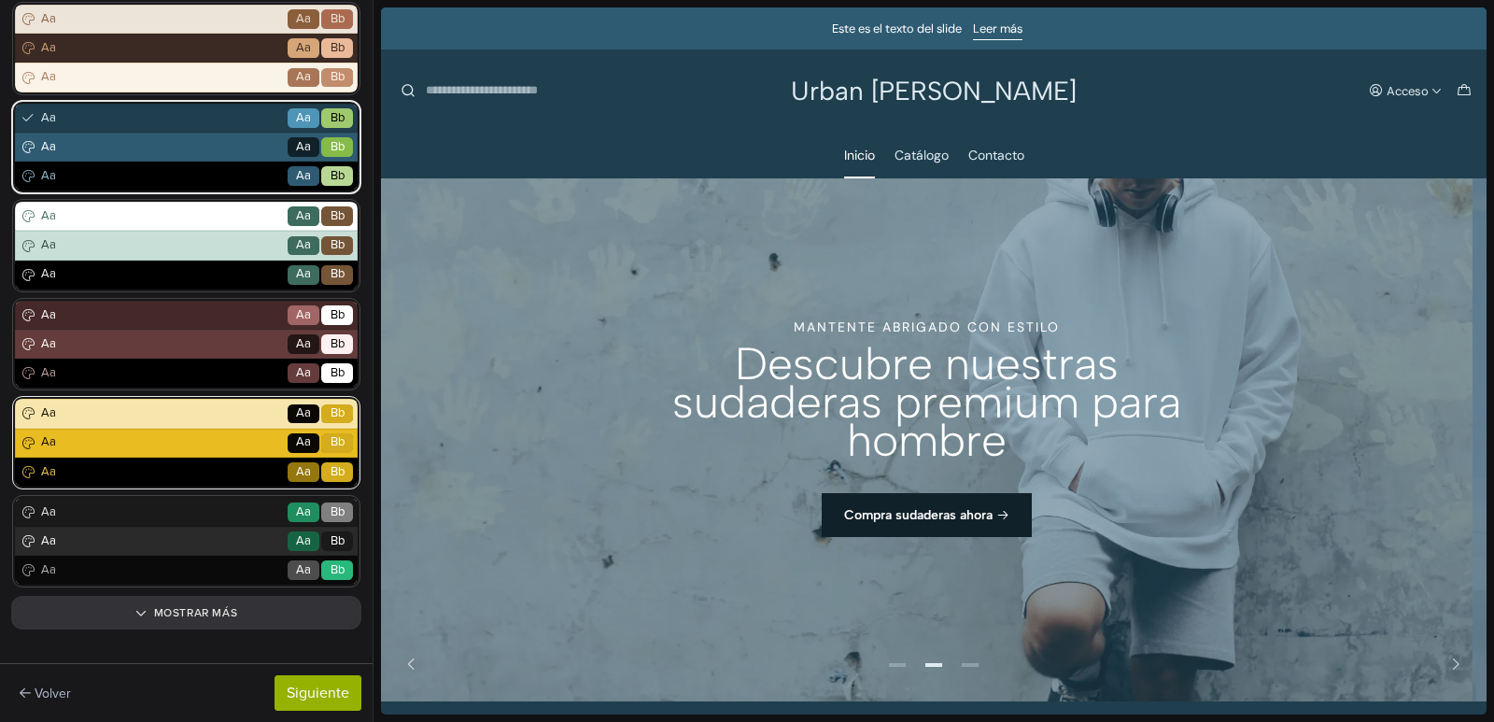
scroll to position [429, 0]
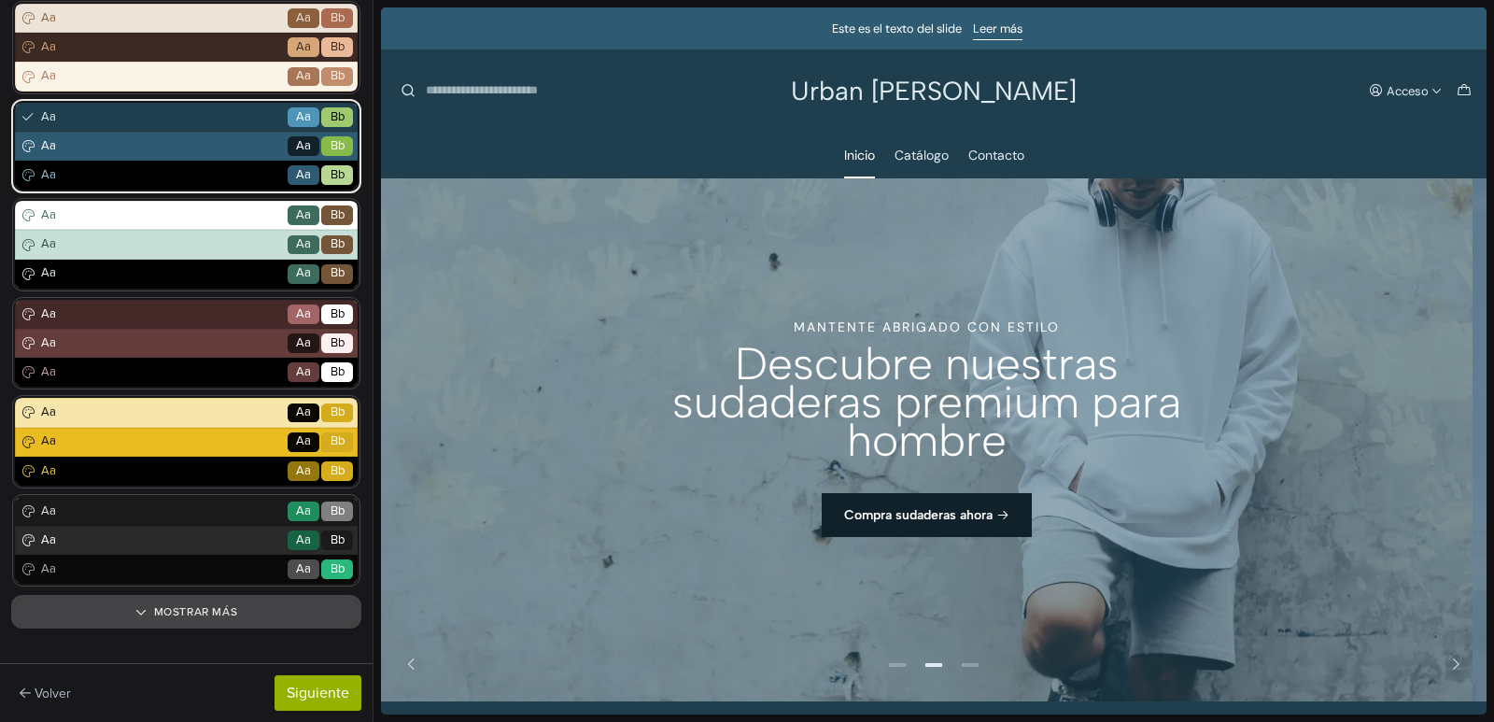
click at [216, 616] on button "Mostrar más" at bounding box center [186, 611] width 343 height 26
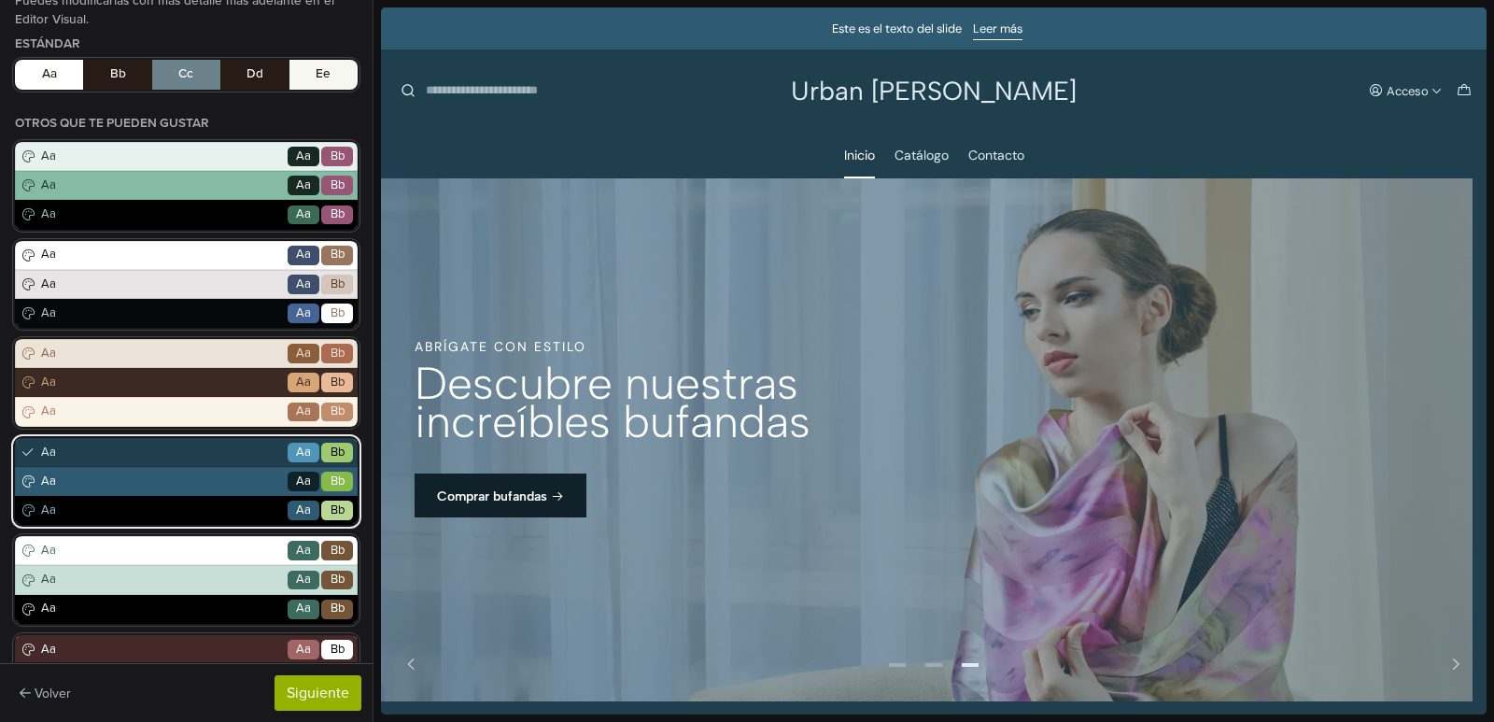
scroll to position [0, 0]
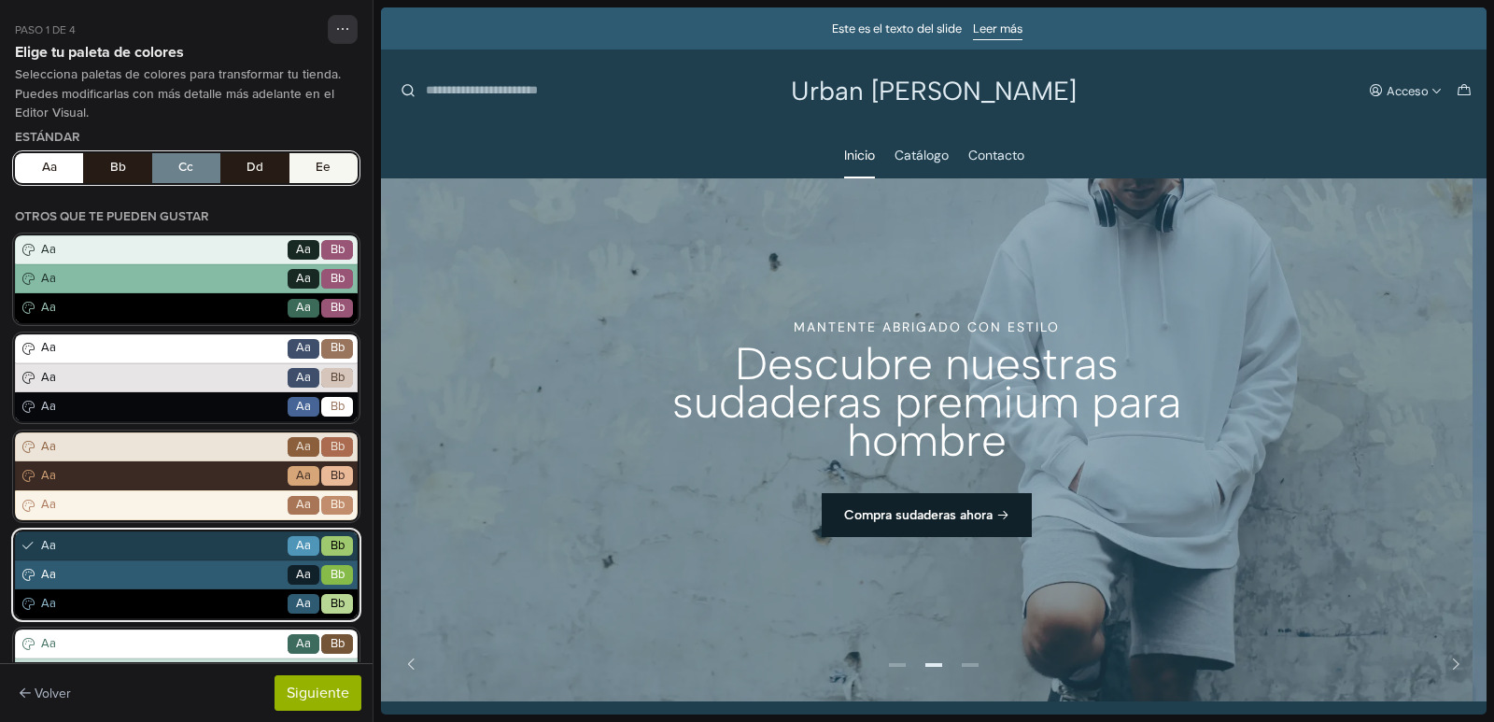
click at [109, 160] on button "Aa Bb Cc Dd Ee" at bounding box center [186, 168] width 343 height 30
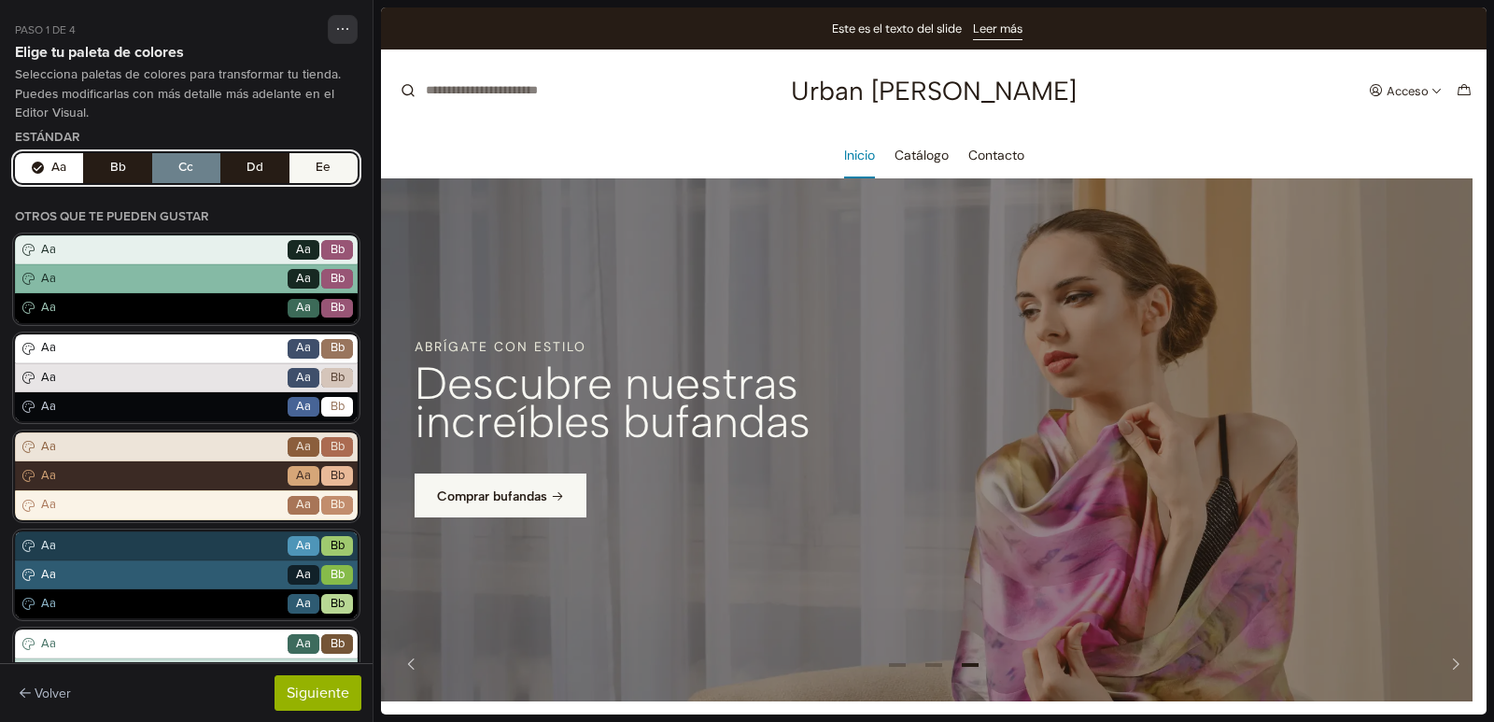
click at [191, 163] on button "Aa Bb Cc Dd Ee" at bounding box center [186, 168] width 343 height 30
click at [238, 163] on button "Aa Bb Cc Dd Ee" at bounding box center [186, 168] width 343 height 30
click at [326, 173] on button "Aa Bb Cc Dd Ee" at bounding box center [186, 168] width 343 height 30
click at [93, 163] on button "Aa Bb Cc Dd Ee" at bounding box center [186, 168] width 343 height 30
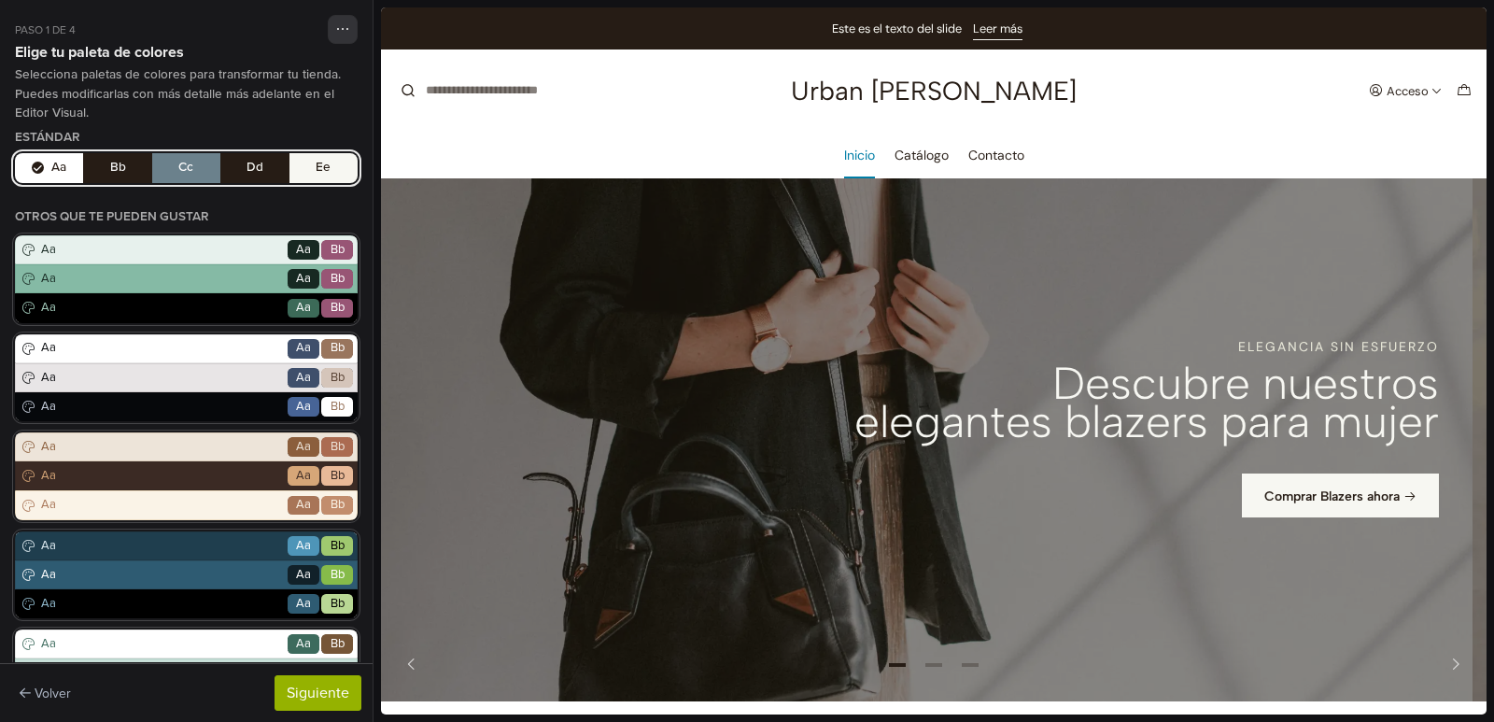
click at [54, 166] on button "Aa Bb Cc Dd Ee" at bounding box center [186, 168] width 343 height 30
click at [124, 169] on button "Aa Bb Cc Dd Ee" at bounding box center [186, 168] width 343 height 30
click at [120, 261] on div "Aa Go Aa Bb" at bounding box center [186, 249] width 343 height 29
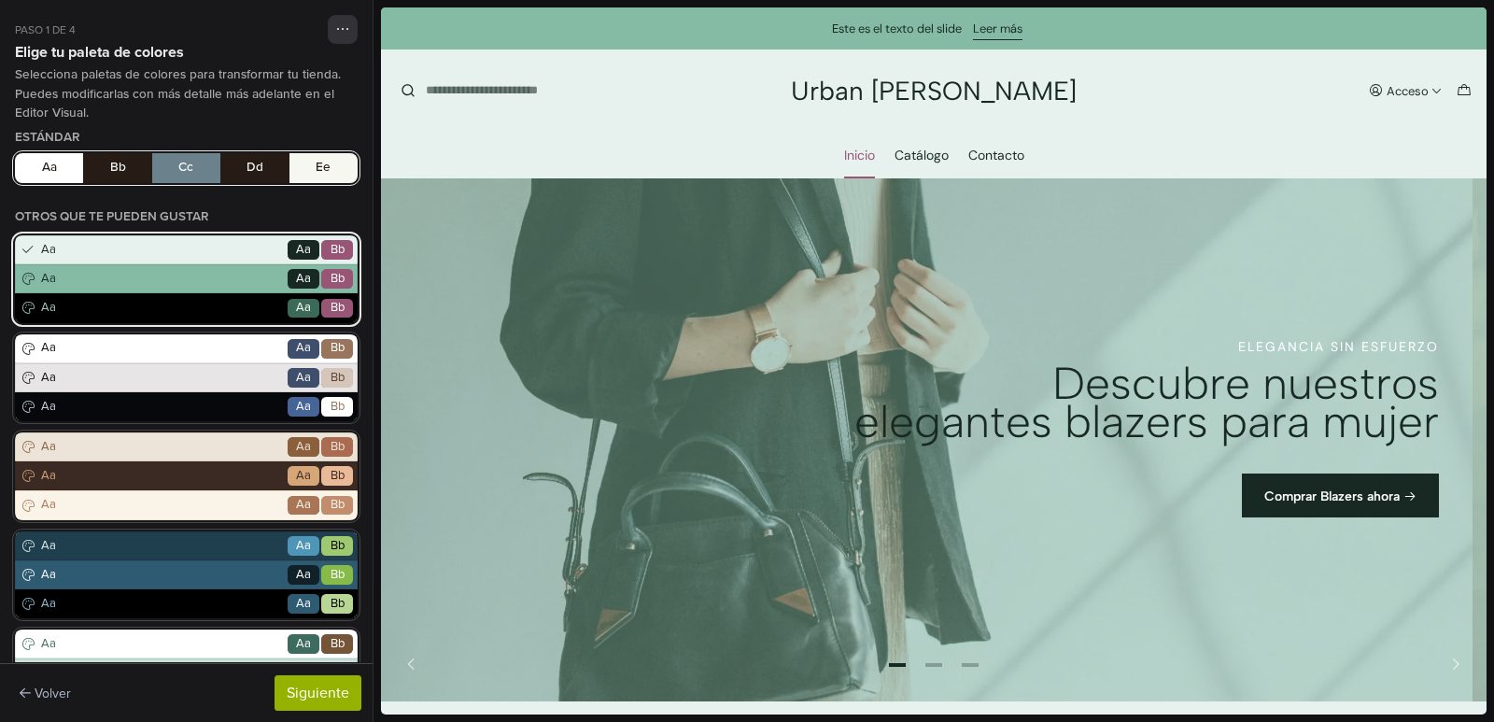
click at [107, 157] on button "Aa Bb Cc Dd Ee" at bounding box center [186, 168] width 343 height 30
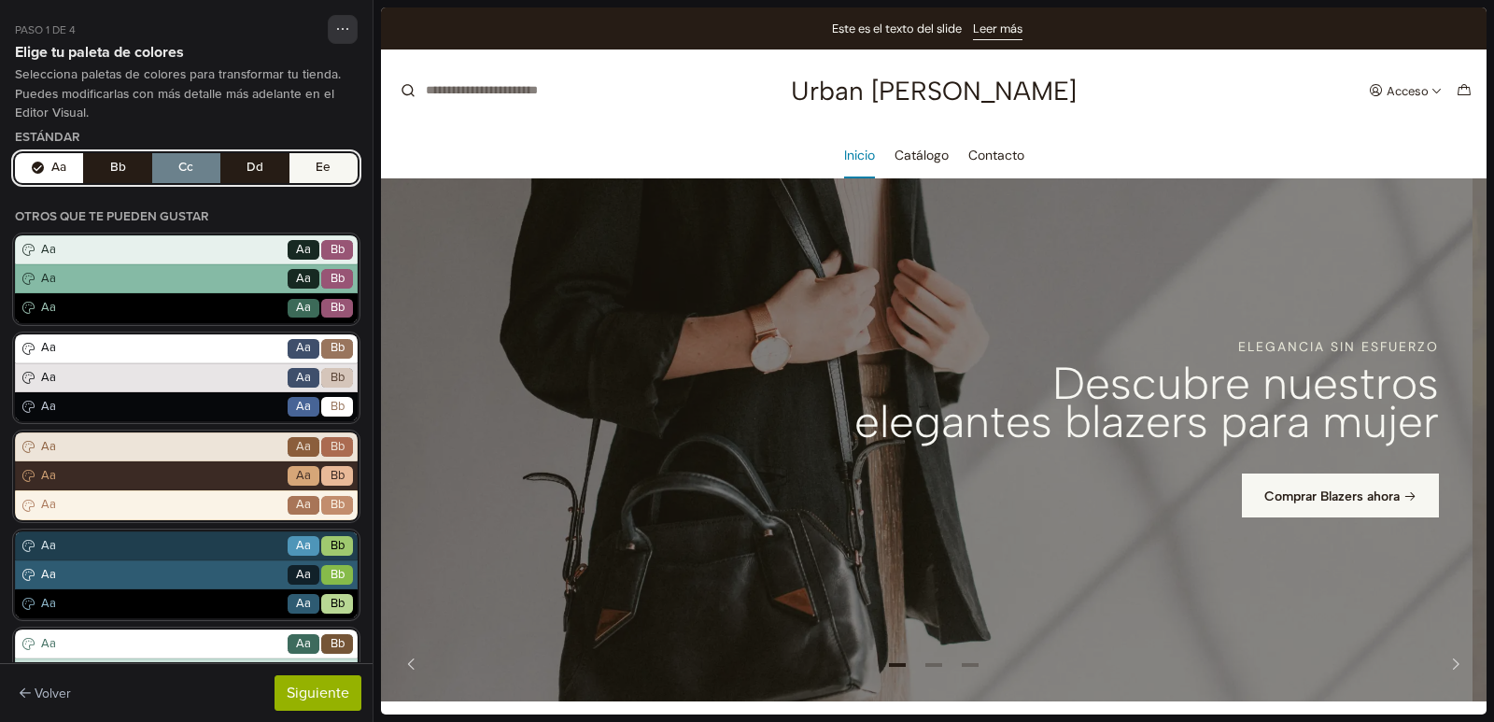
click at [120, 173] on button "Aa Bb Cc Dd Ee" at bounding box center [186, 168] width 343 height 30
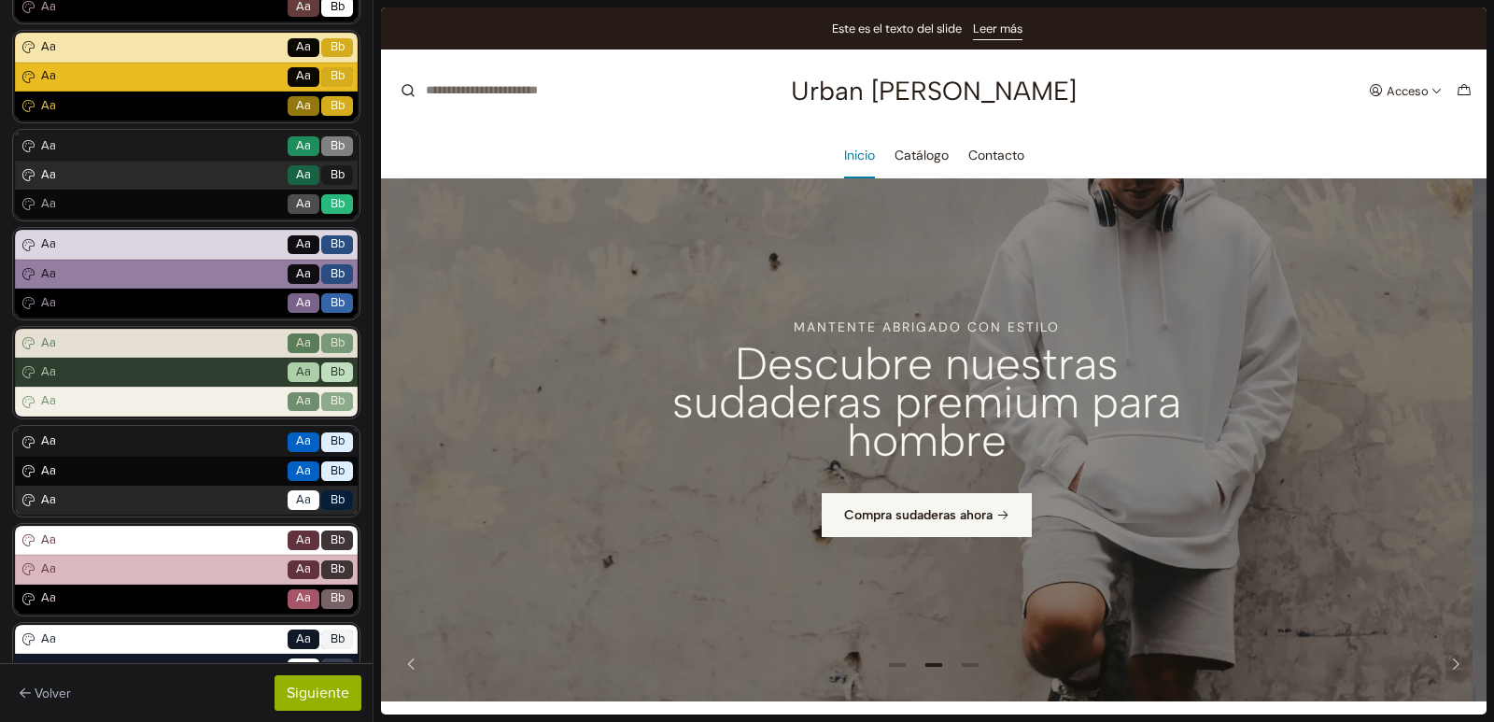
scroll to position [840, 0]
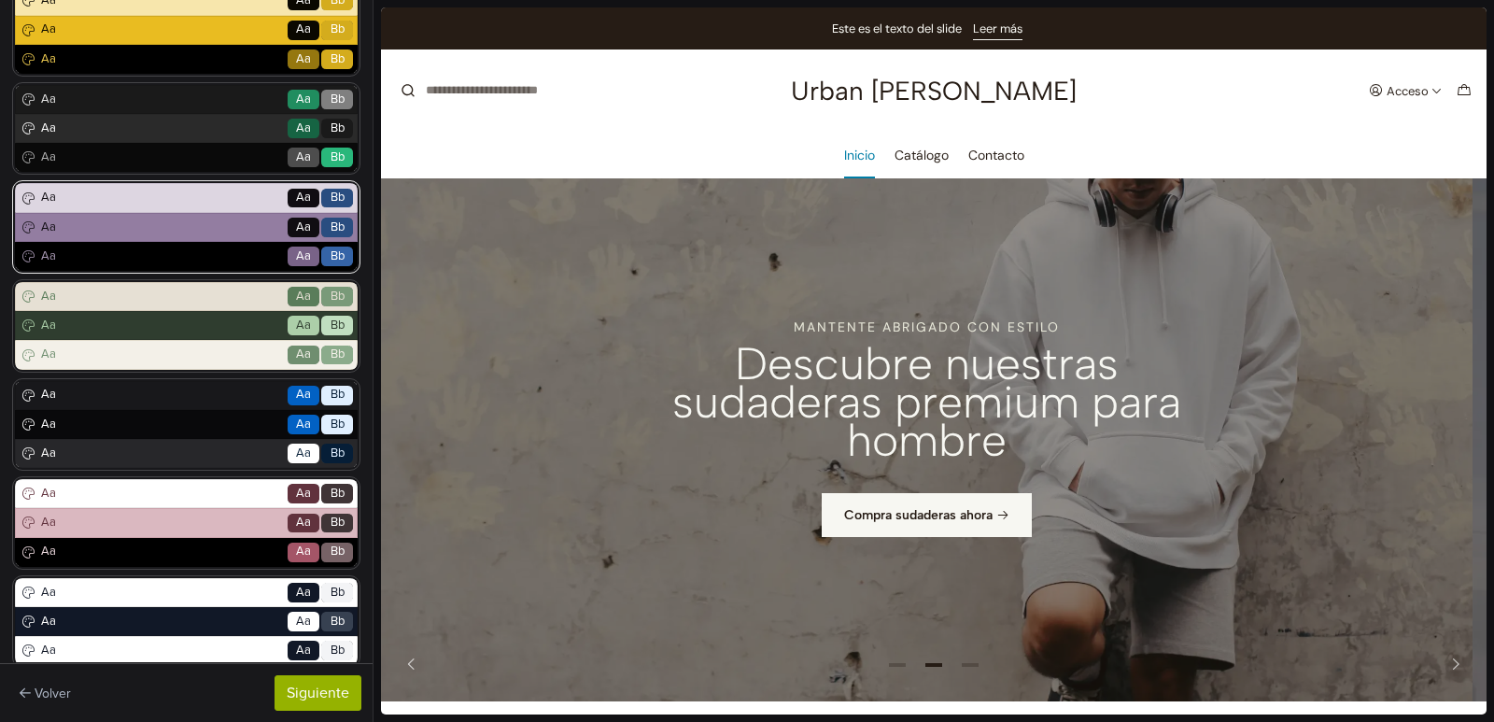
click at [148, 201] on span "Aa" at bounding box center [160, 198] width 247 height 19
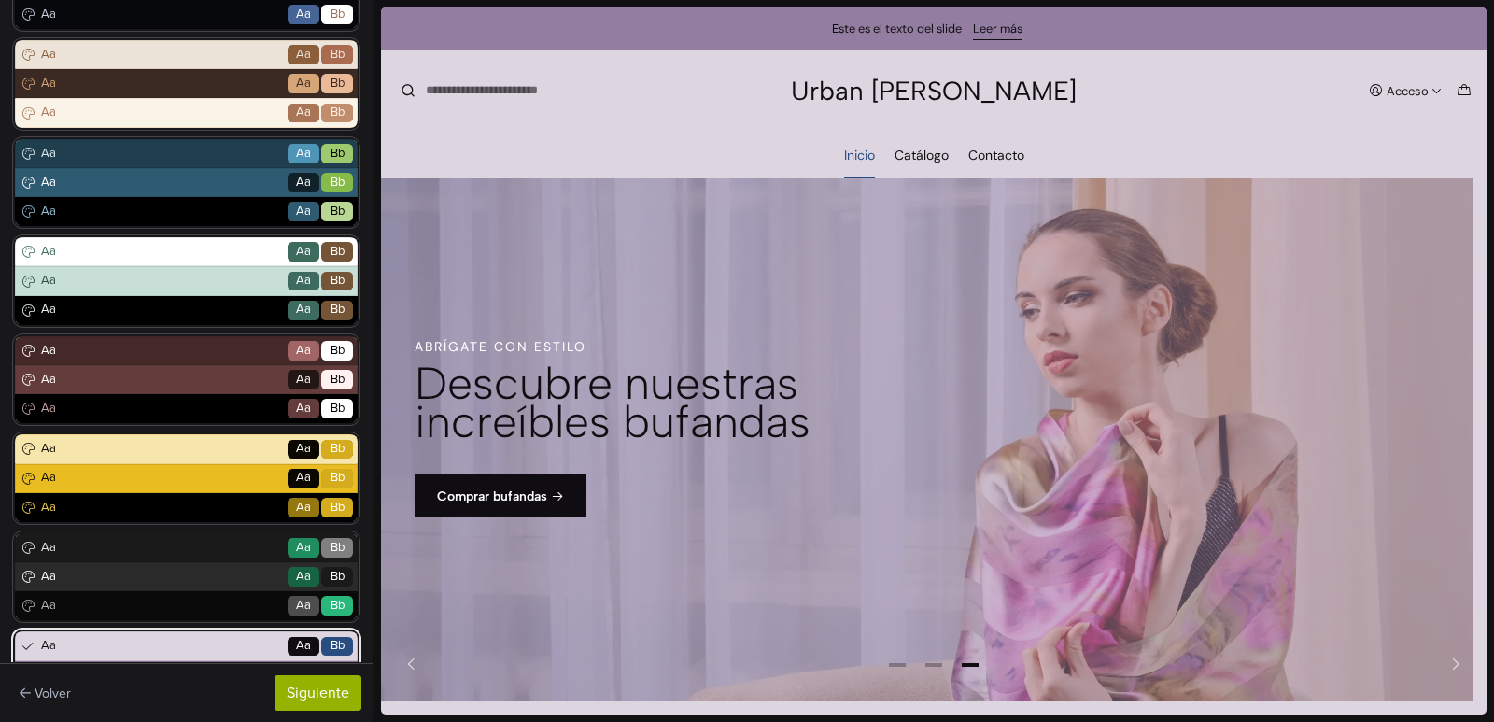
scroll to position [467, 0]
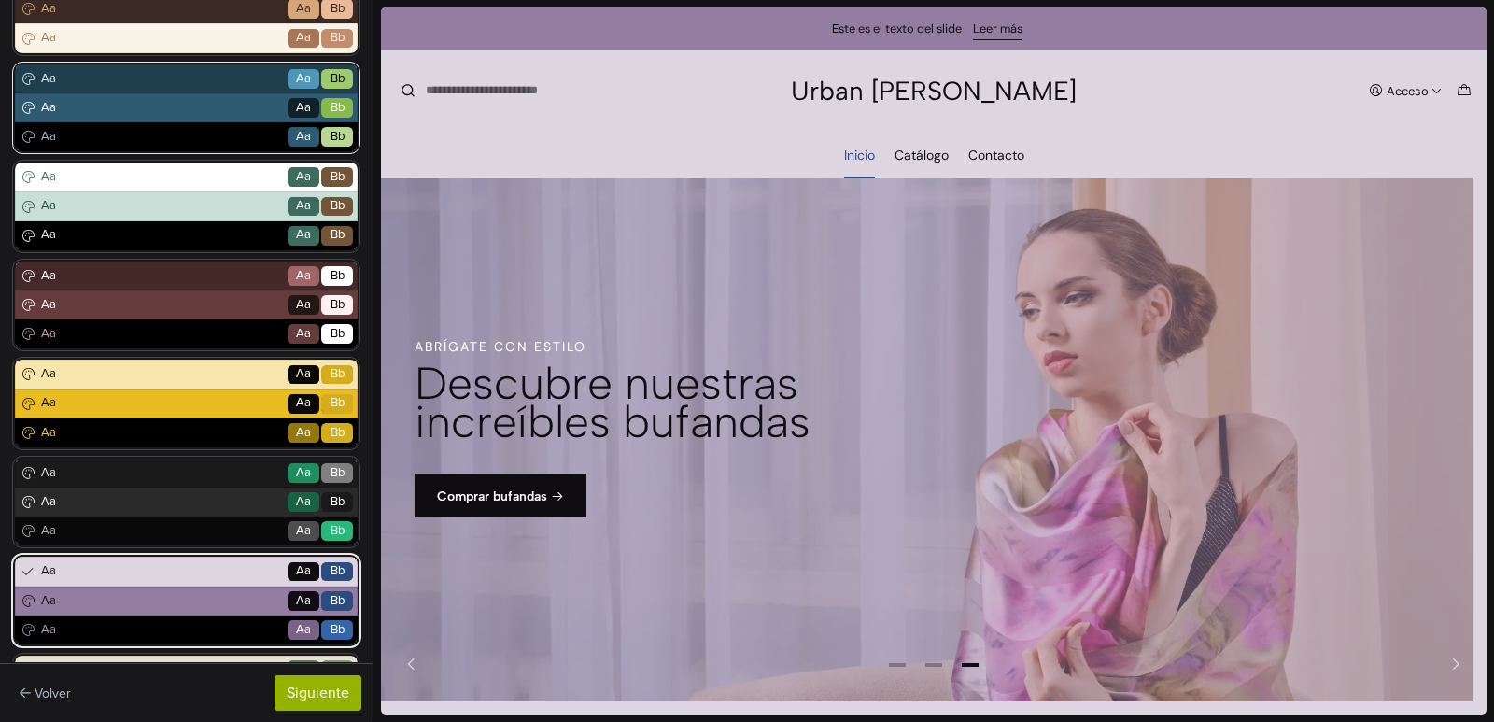
click at [89, 109] on span "Aa" at bounding box center [160, 108] width 247 height 19
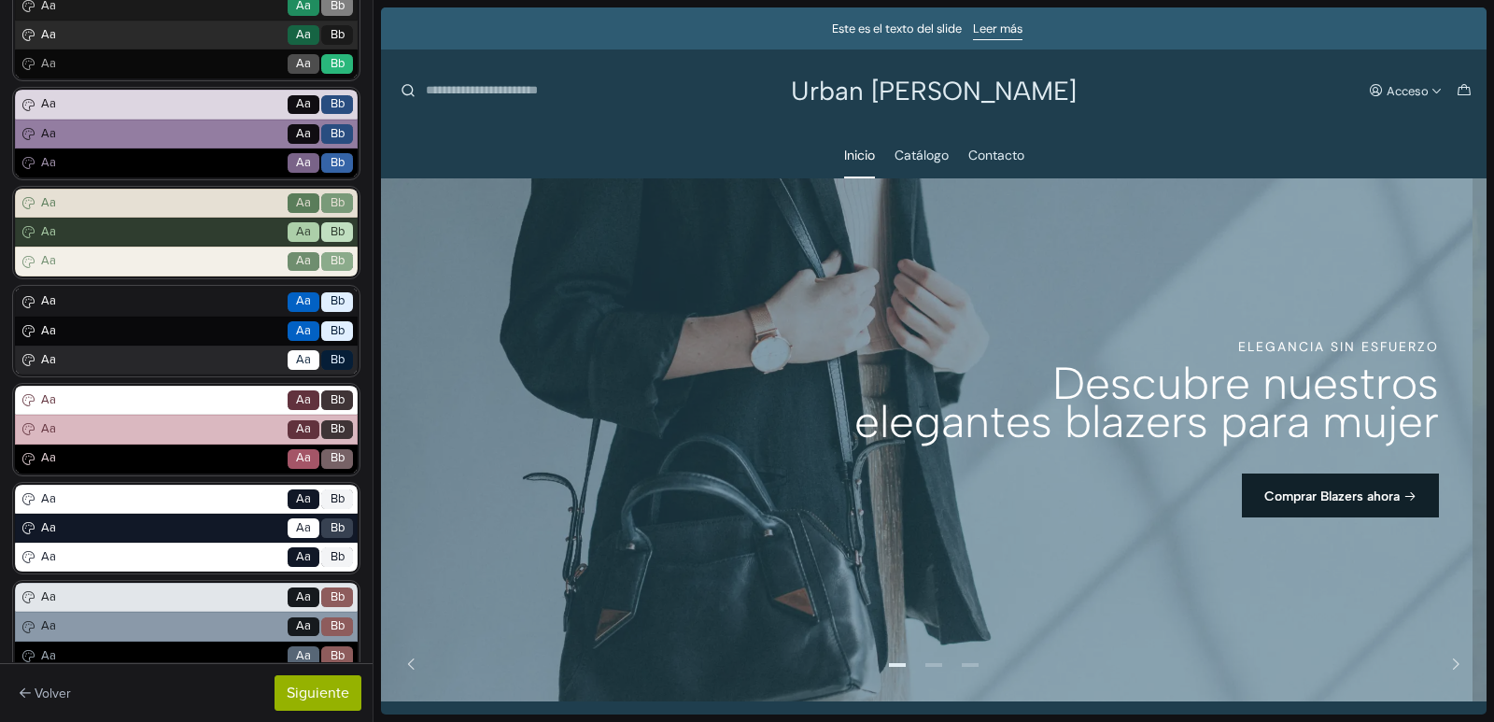
scroll to position [1020, 0]
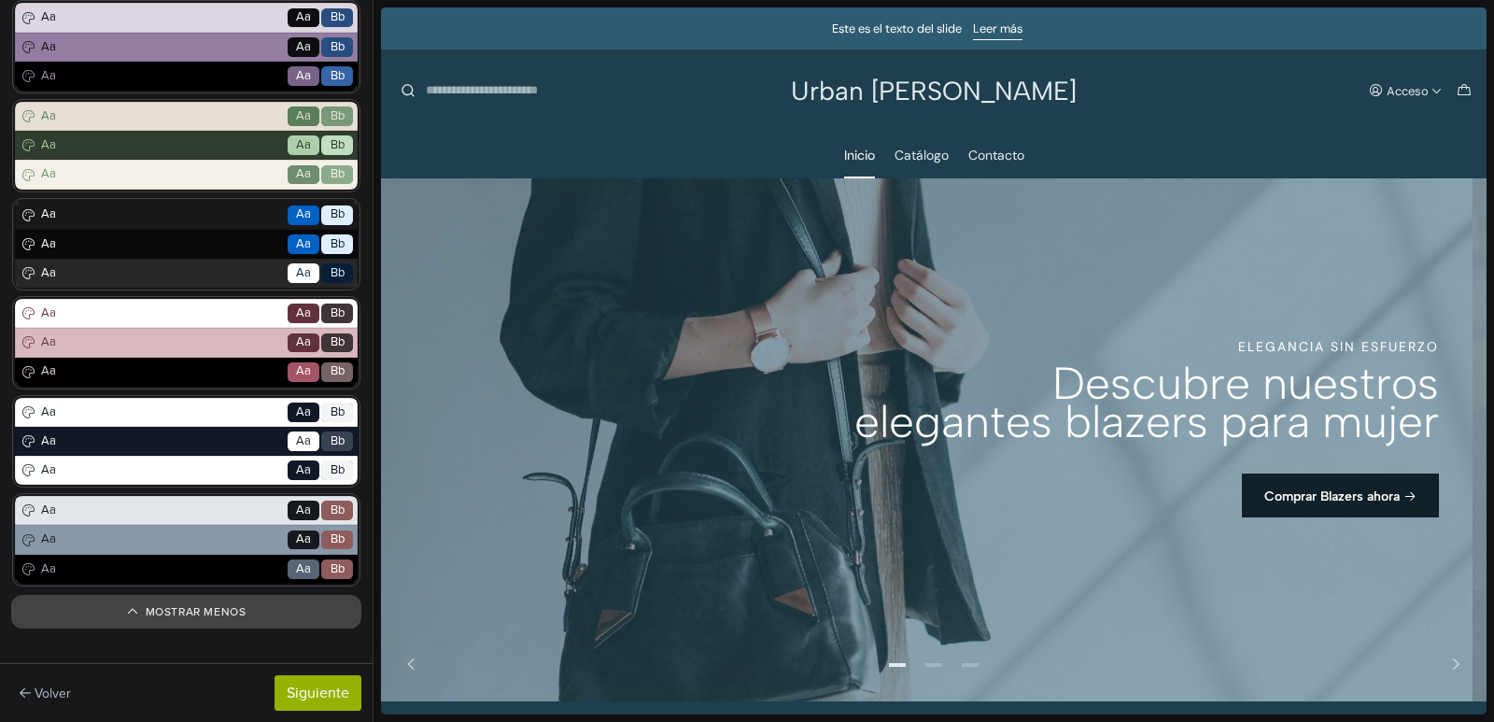
click at [199, 616] on button "Mostrar menos" at bounding box center [186, 611] width 343 height 26
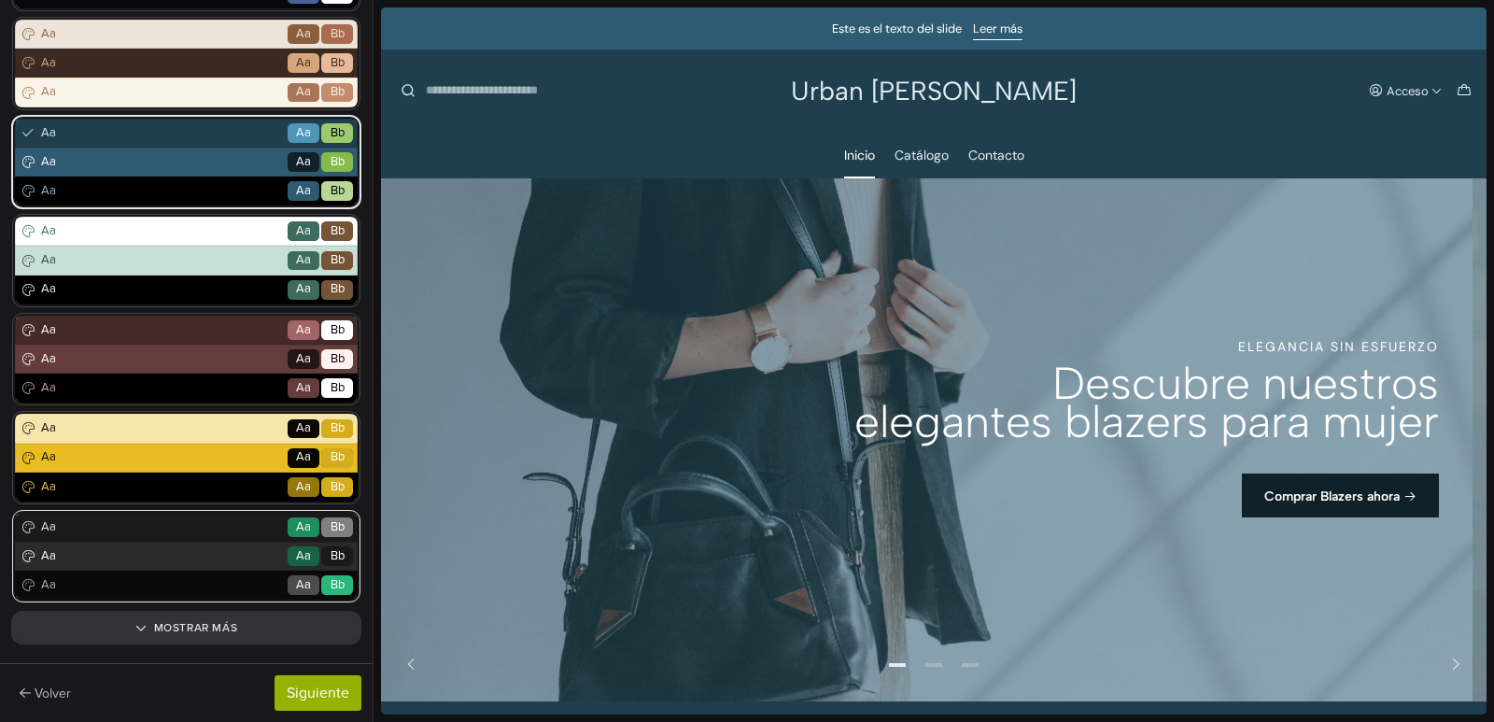
scroll to position [429, 0]
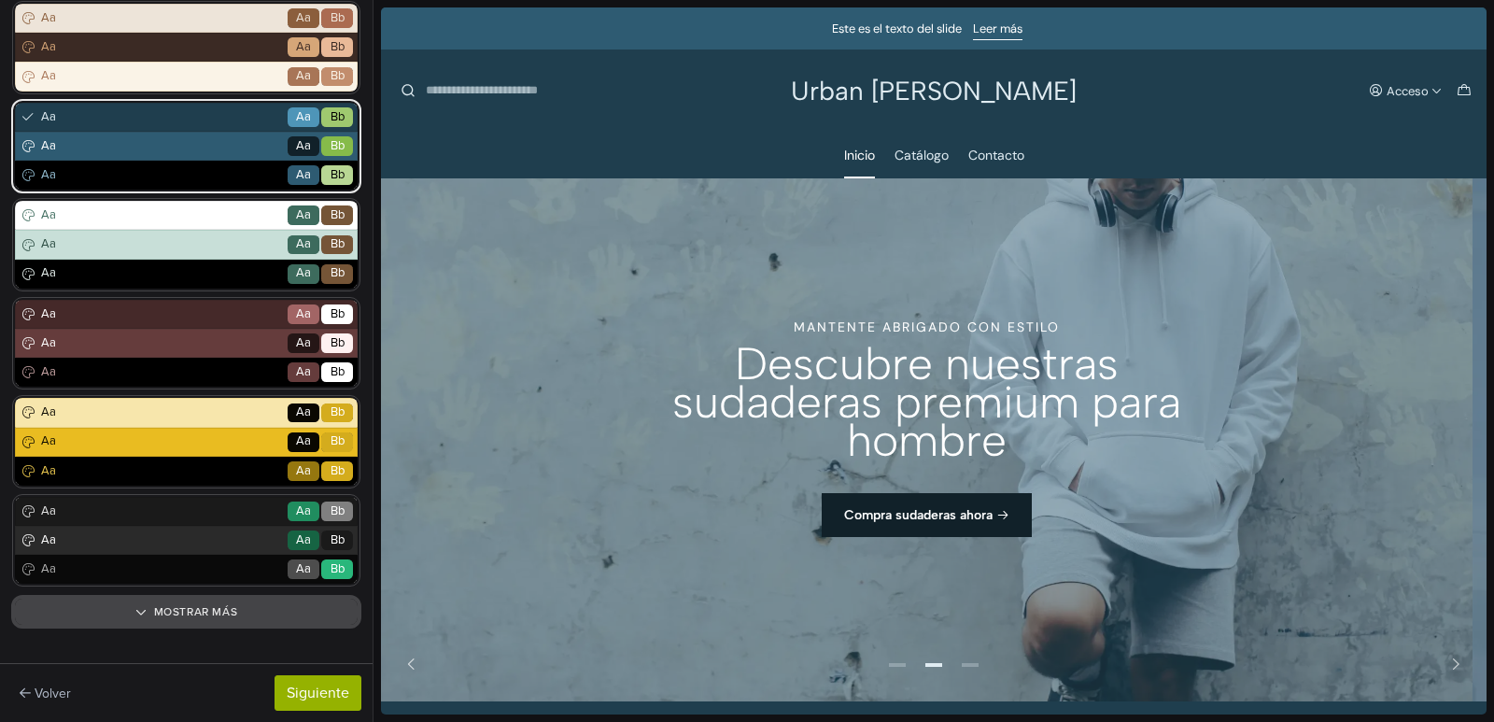
click at [203, 613] on button "Mostrar más" at bounding box center [186, 611] width 343 height 26
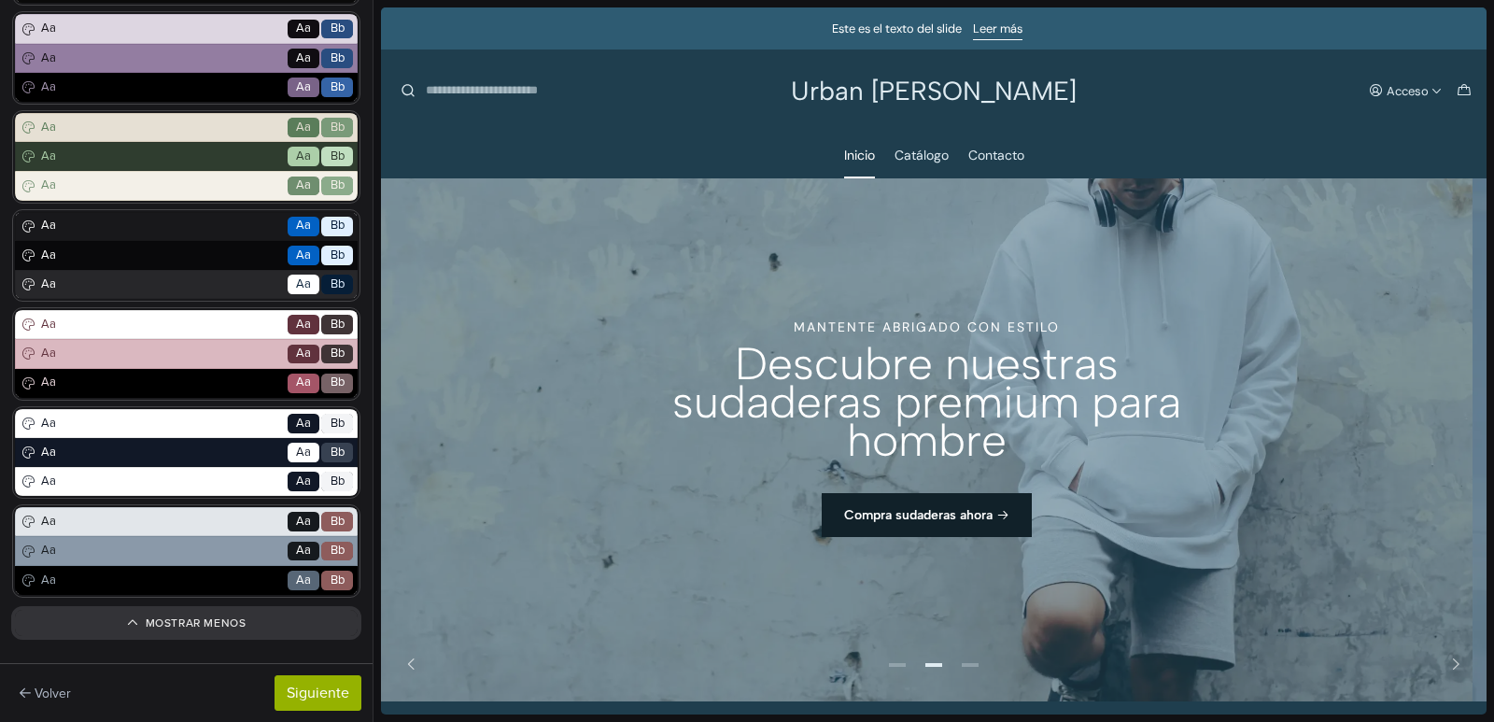
scroll to position [1020, 0]
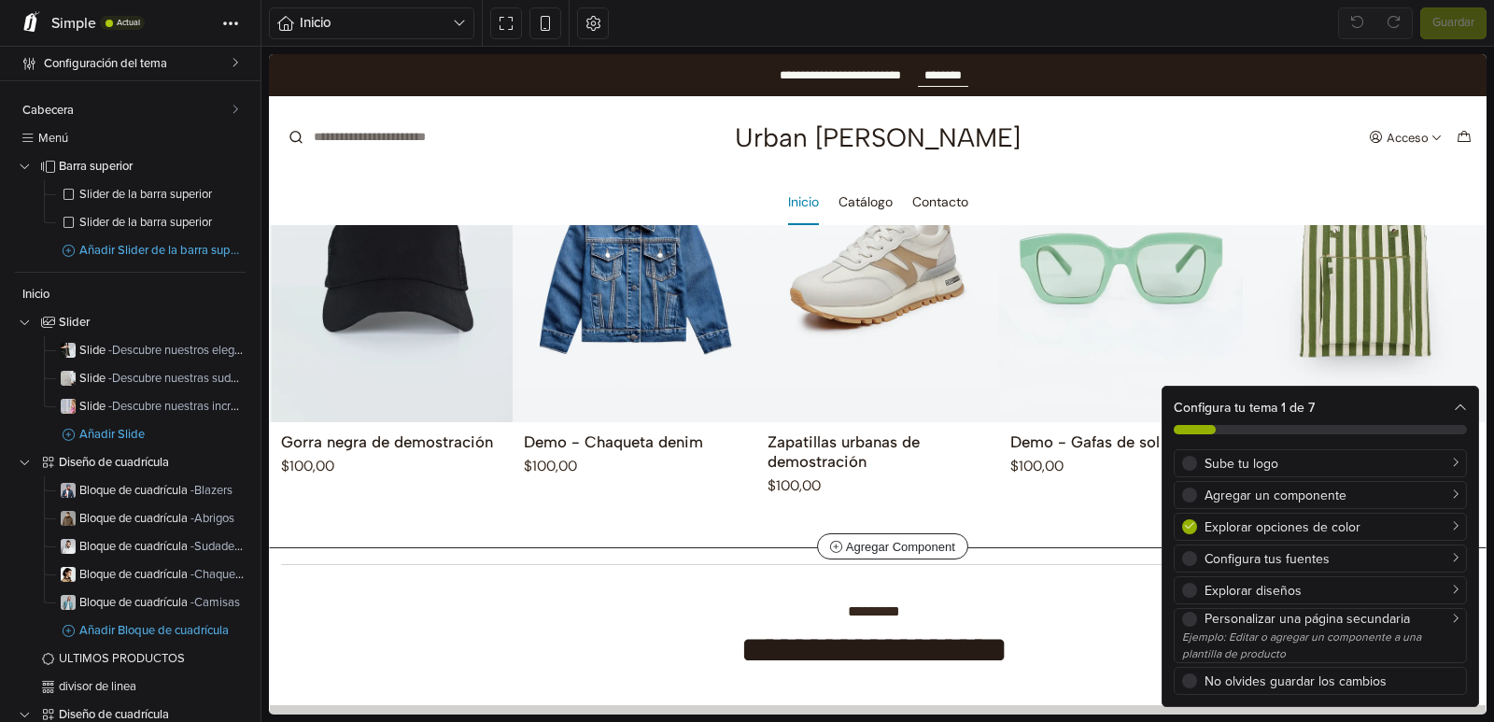
scroll to position [1214, 0]
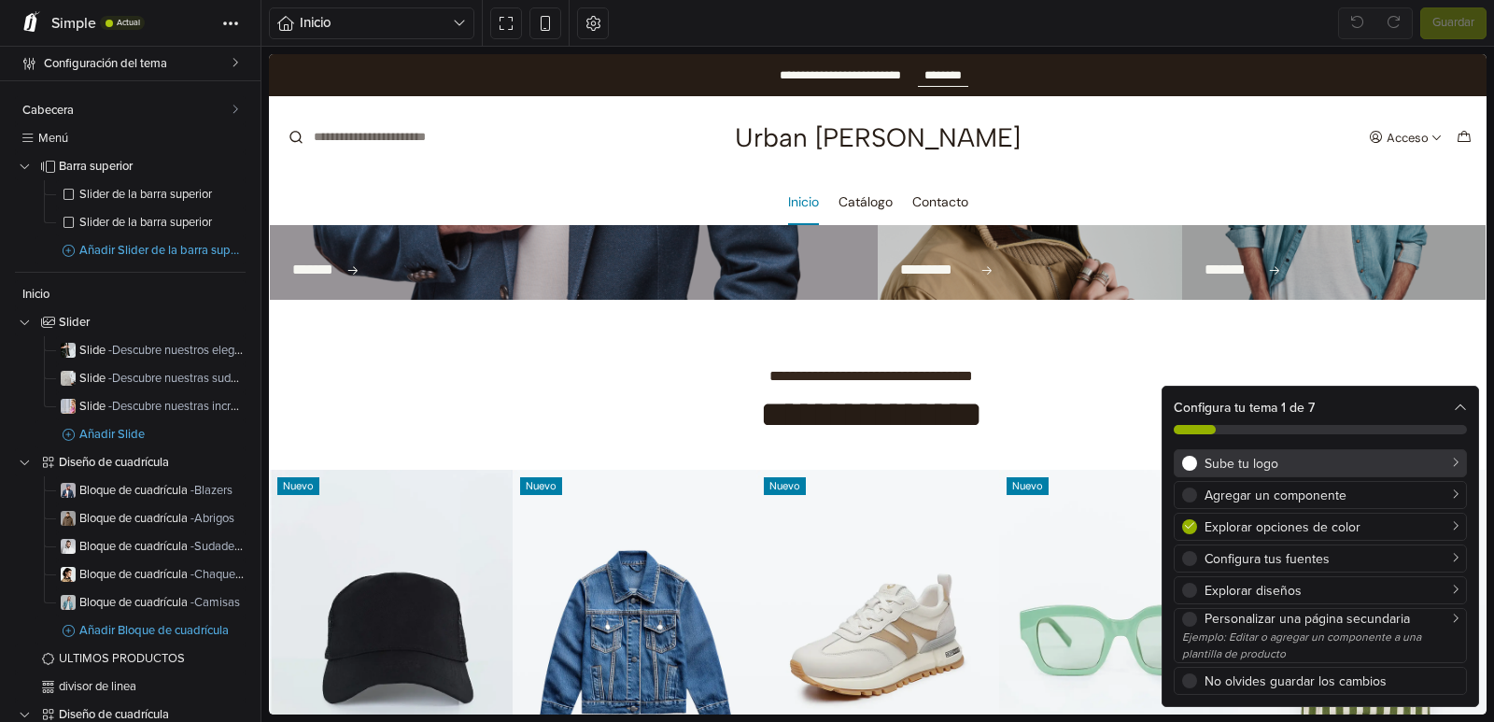
click at [1246, 458] on div "Sube tu logo" at bounding box center [1331, 464] width 254 height 20
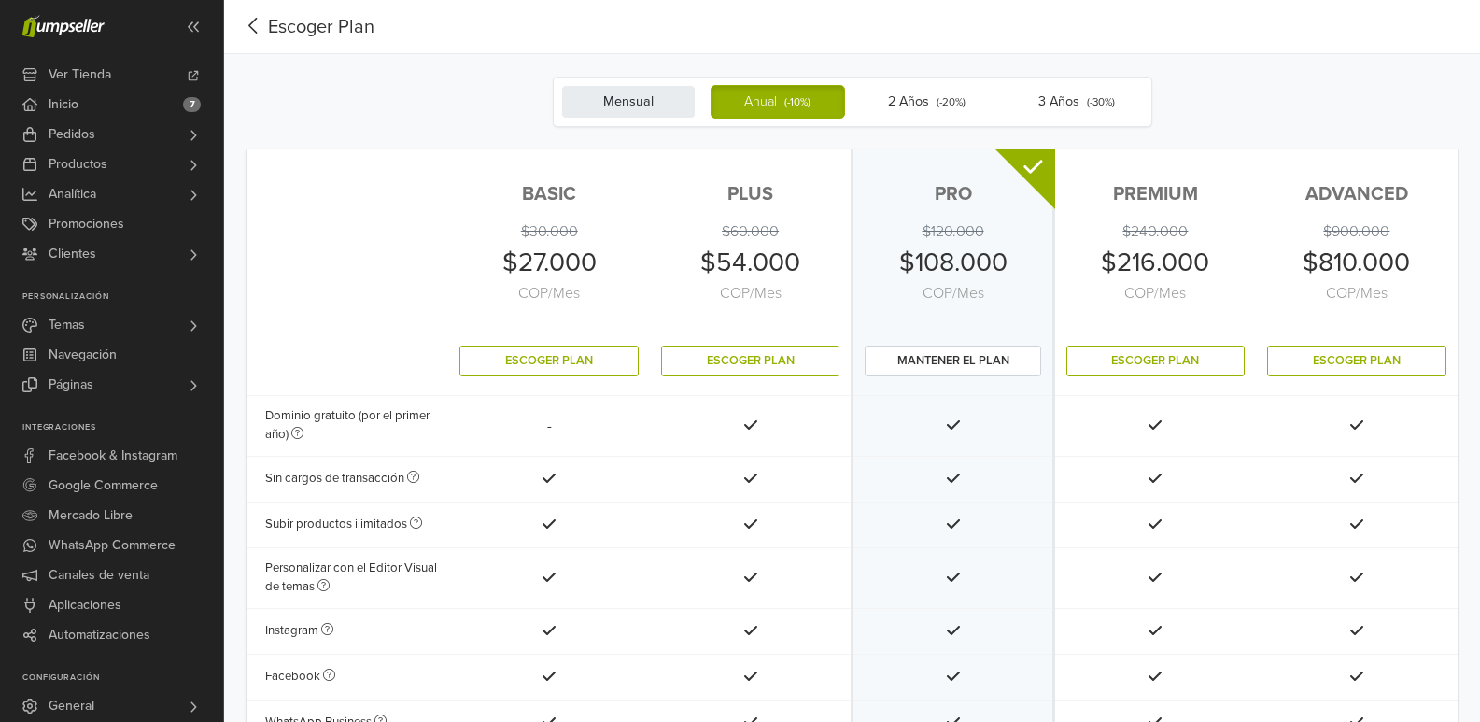
click at [651, 107] on label "Mensual" at bounding box center [628, 102] width 134 height 34
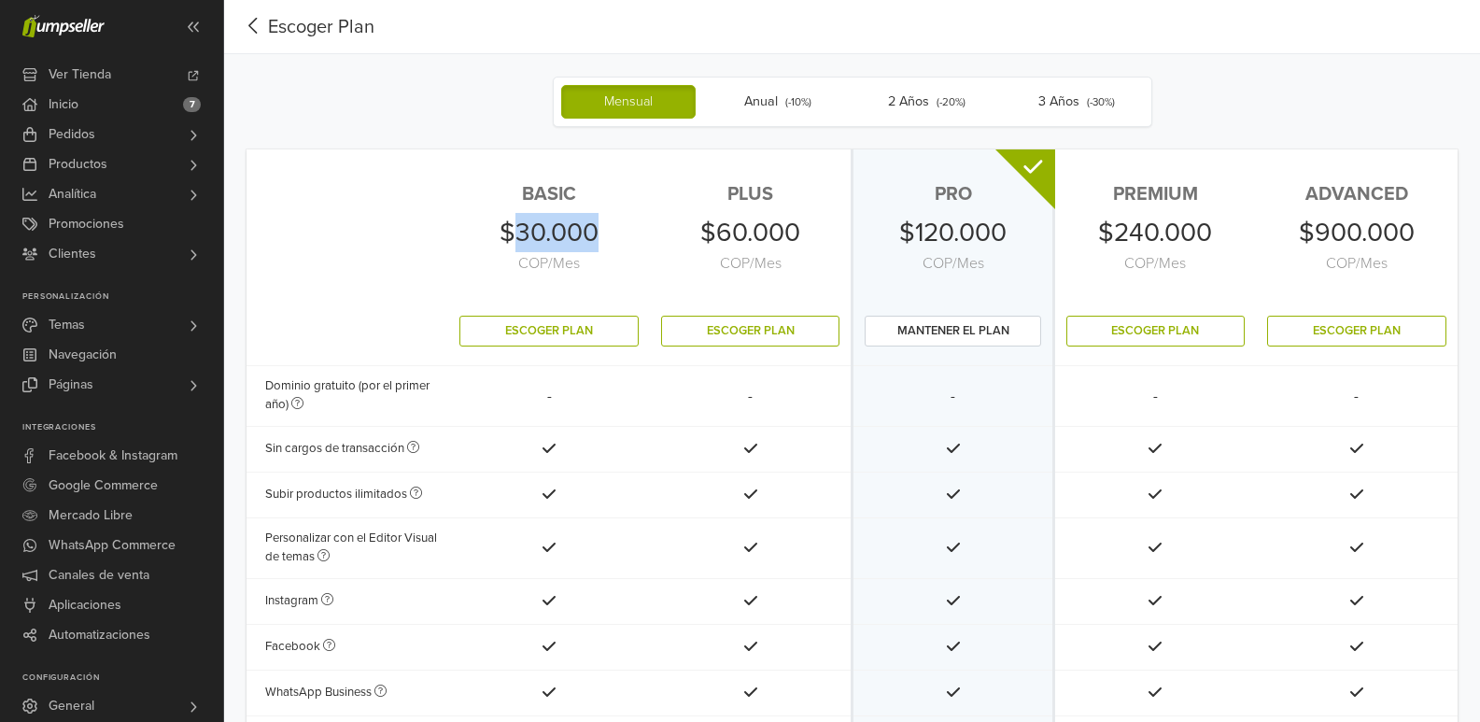
drag, startPoint x: 521, startPoint y: 230, endPoint x: 612, endPoint y: 224, distance: 91.7
click at [612, 224] on div "$30.000 COP / Mes" at bounding box center [548, 244] width 179 height 62
click at [613, 224] on div "$30.000 COP / Mes" at bounding box center [548, 244] width 179 height 62
drag, startPoint x: 566, startPoint y: 334, endPoint x: 463, endPoint y: 302, distance: 107.8
click at [463, 302] on td "Escoger Plan" at bounding box center [549, 331] width 202 height 69
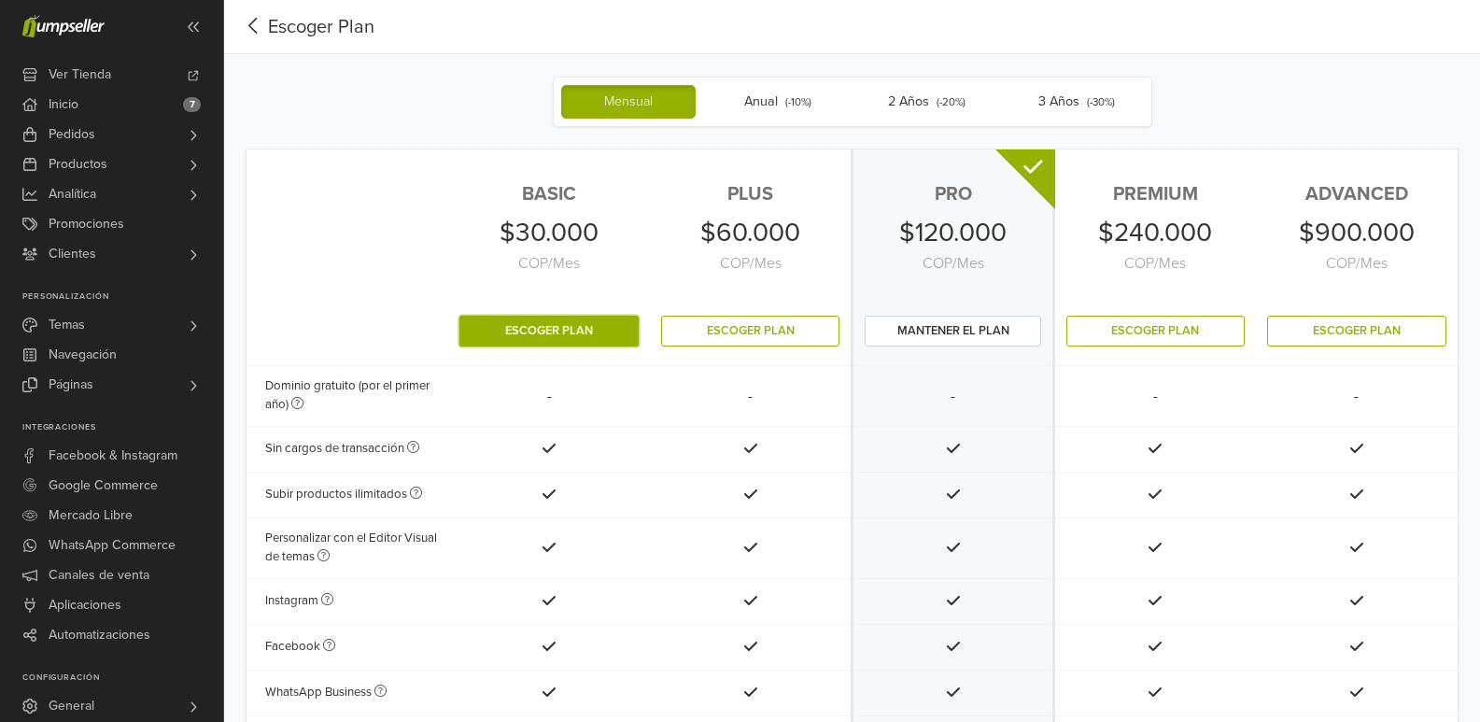
click at [526, 336] on button "Escoger Plan" at bounding box center [548, 331] width 179 height 31
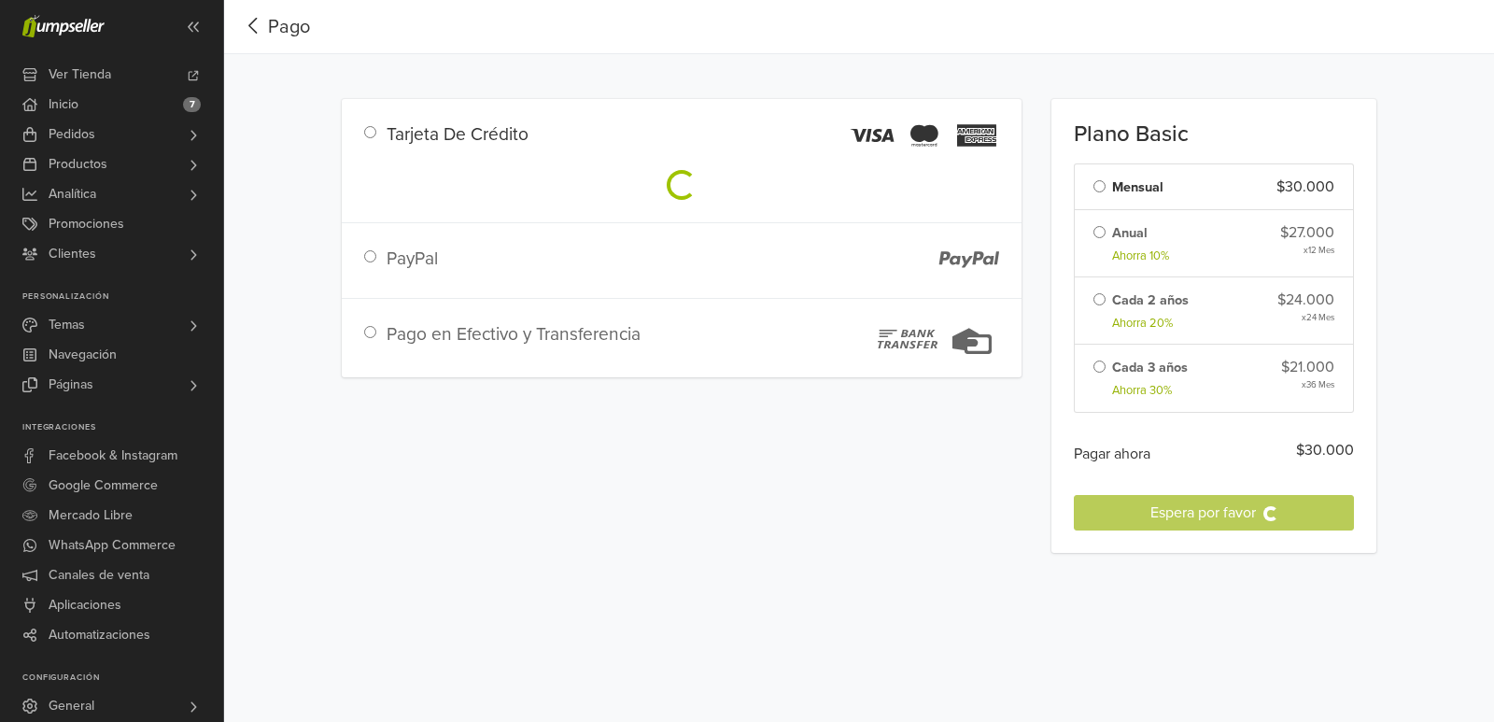
click at [532, 344] on div "Tarjeta De Crédito PayPal Pago en Efectivo y Transferencia Plano Basic Cambiar …" at bounding box center [859, 326] width 1064 height 498
click at [373, 336] on div "Tarjeta De Crédito PayPal Pago en Efectivo y Transferencia Plano Basic Cambiar …" at bounding box center [859, 326] width 1064 height 498
click at [558, 325] on div "Tarjeta De Crédito PayPal Pago en Efectivo y Transferencia Plano Basic Cambiar …" at bounding box center [859, 326] width 1064 height 498
click at [387, 246] on div "Tarjeta De Crédito PayPal Pago en Efectivo y Transferencia Plano Basic Cambiar …" at bounding box center [859, 326] width 1064 height 498
drag, startPoint x: 384, startPoint y: 251, endPoint x: 401, endPoint y: 290, distance: 42.7
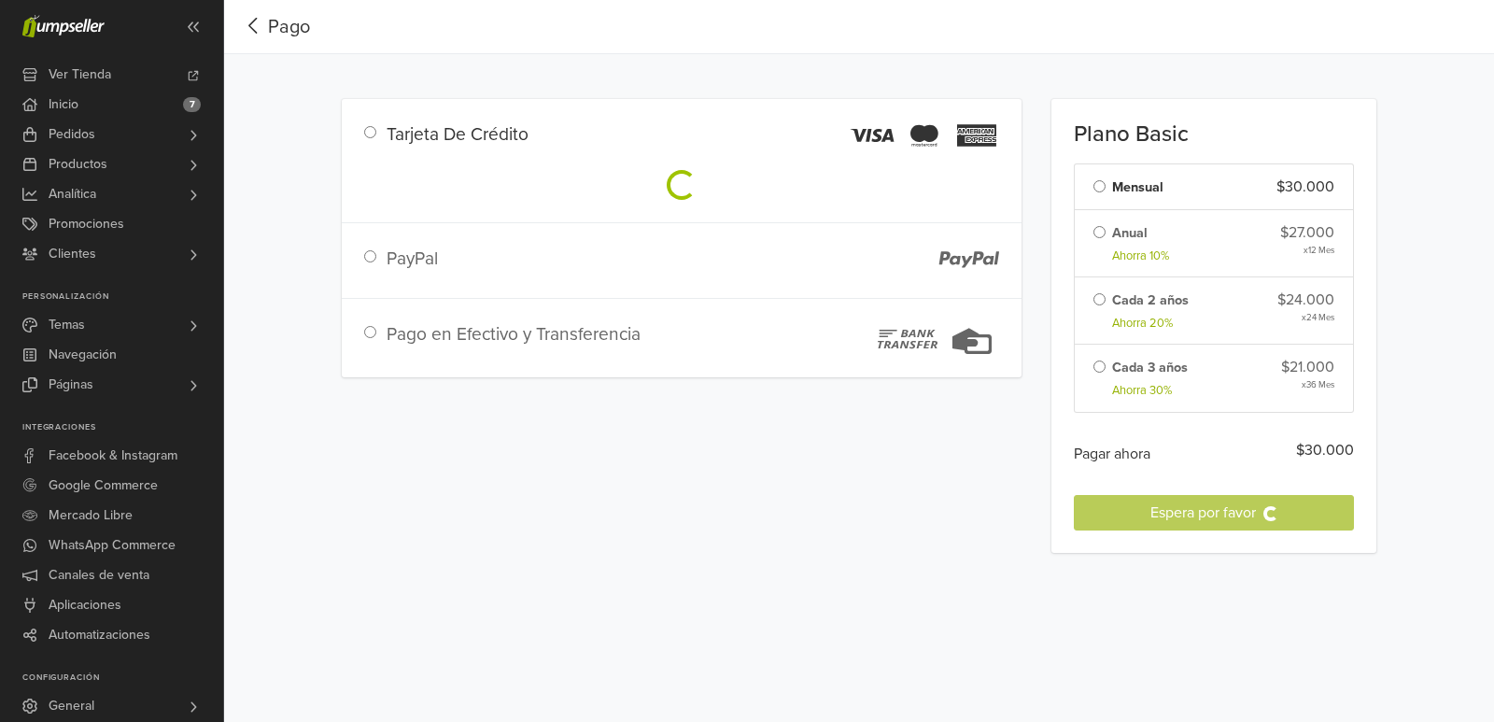
click at [383, 251] on div "Tarjeta De Crédito PayPal Pago en Efectivo y Transferencia Plano Basic Cambiar …" at bounding box center [859, 326] width 1064 height 498
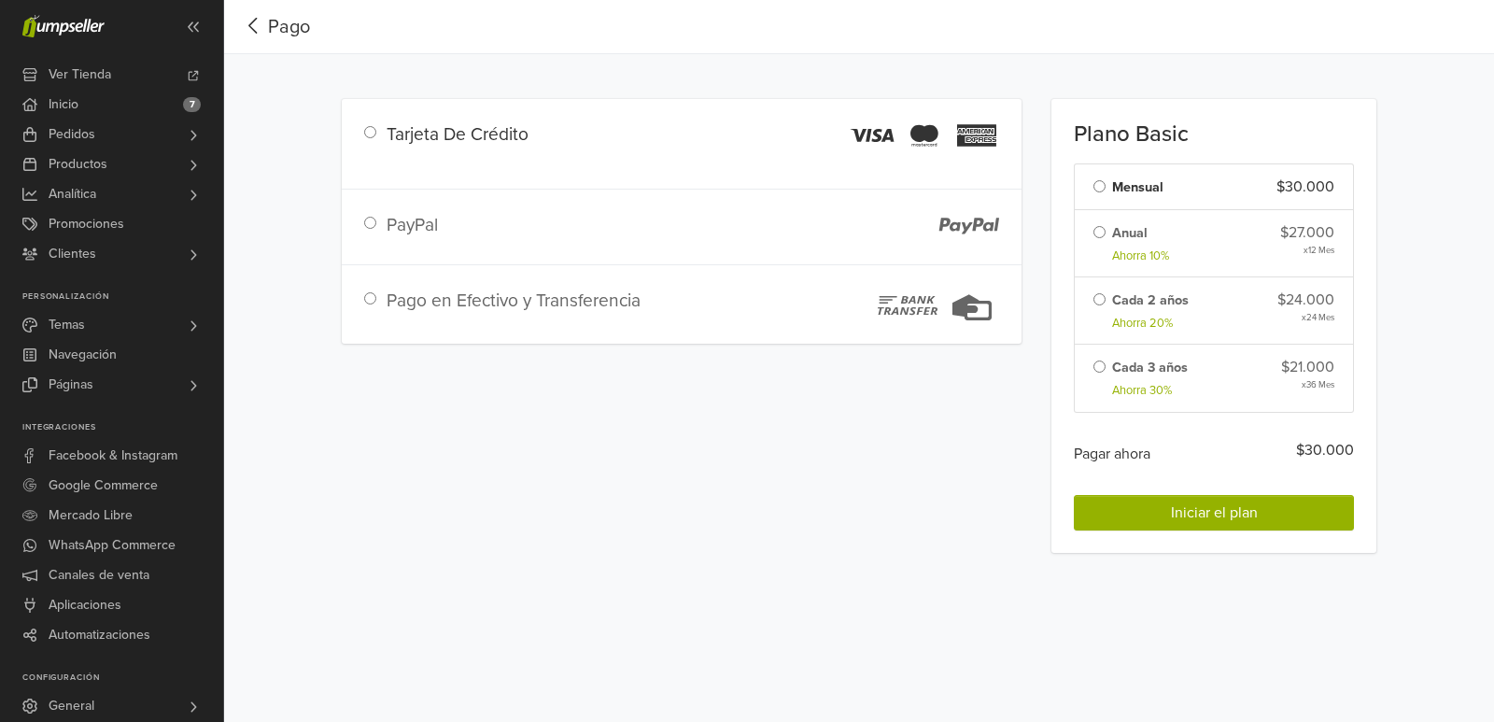
click at [542, 472] on div "Tarjeta De Crédito PayPal Pago en Efectivo y Transferencia" at bounding box center [682, 326] width 710 height 498
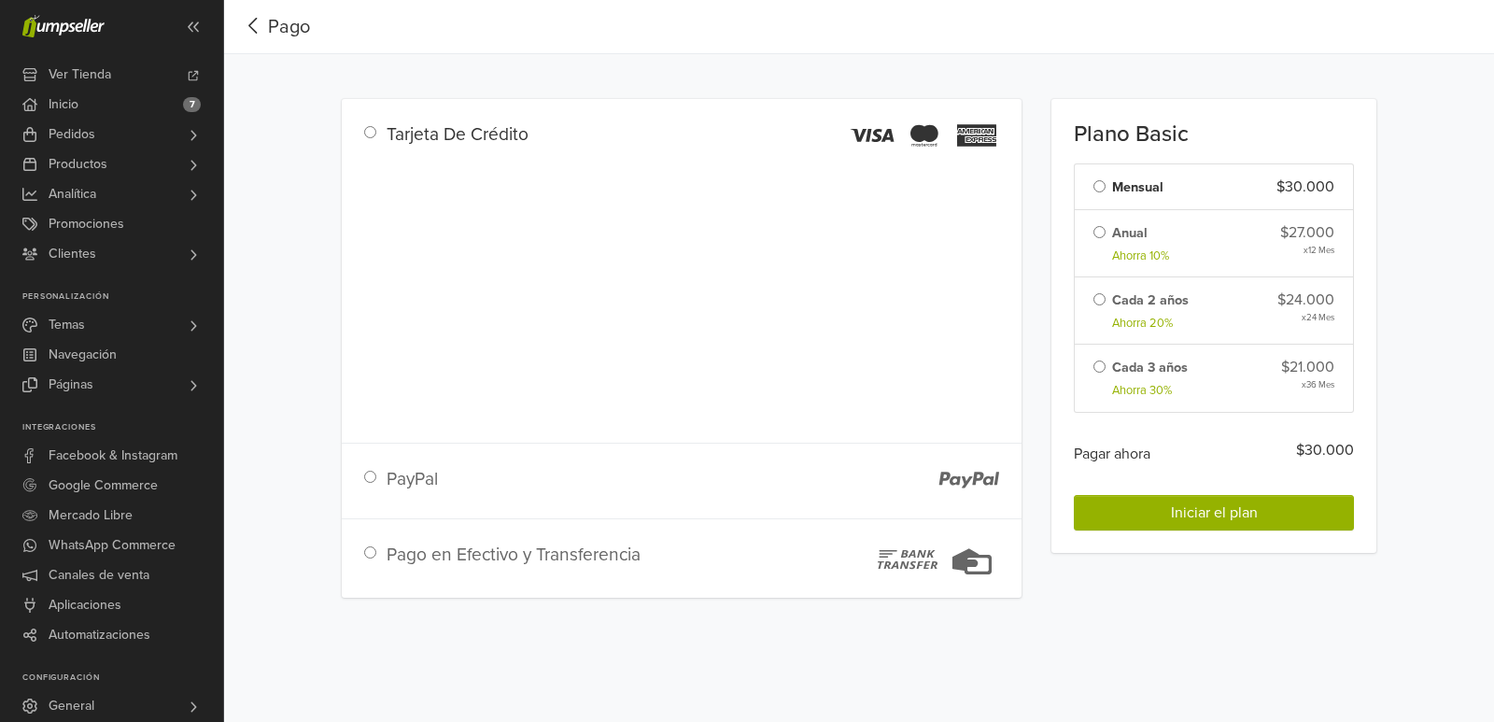
click at [391, 486] on div "PayPal" at bounding box center [533, 488] width 320 height 45
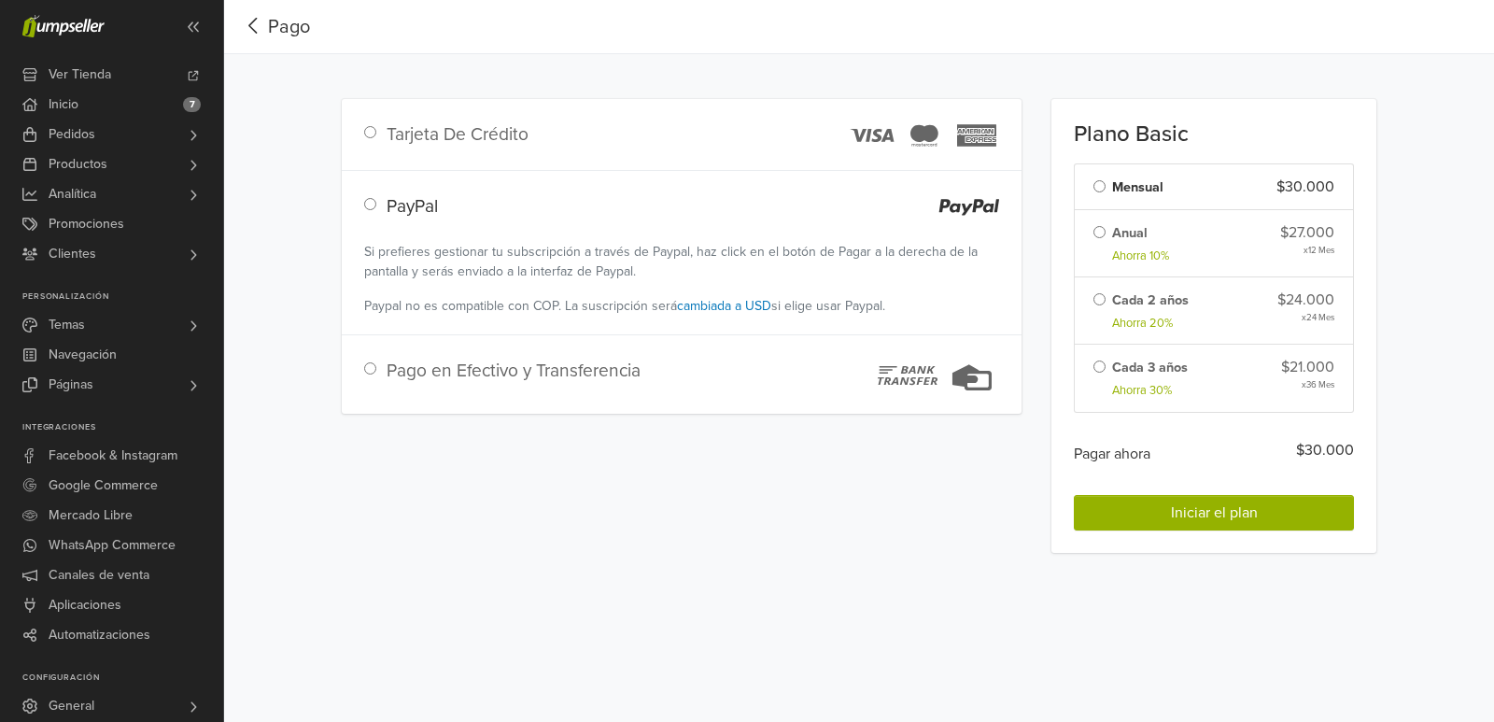
click at [380, 364] on div "Pago en Efectivo y Transferencia" at bounding box center [533, 376] width 320 height 37
